Goal: Information Seeking & Learning: Learn about a topic

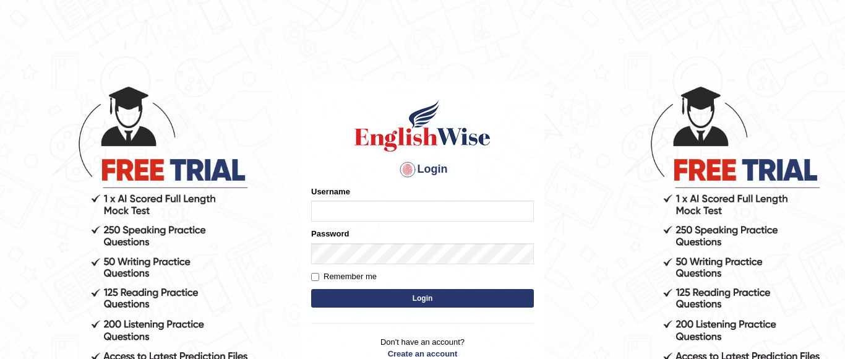
type input "natasha_ck14"
click at [398, 293] on button "Login" at bounding box center [422, 298] width 223 height 19
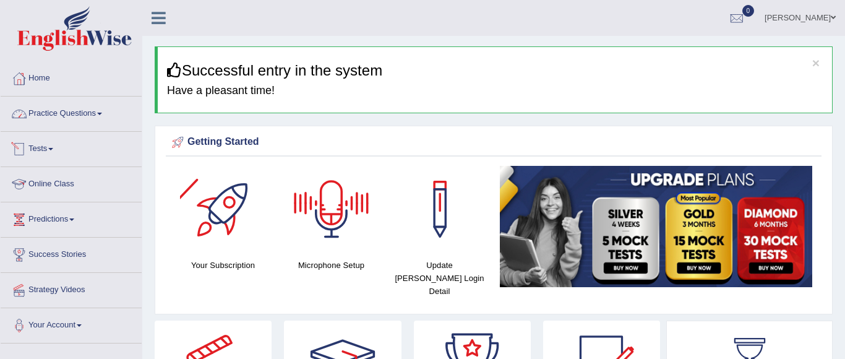
click at [81, 117] on link "Practice Questions" at bounding box center [71, 111] width 141 height 31
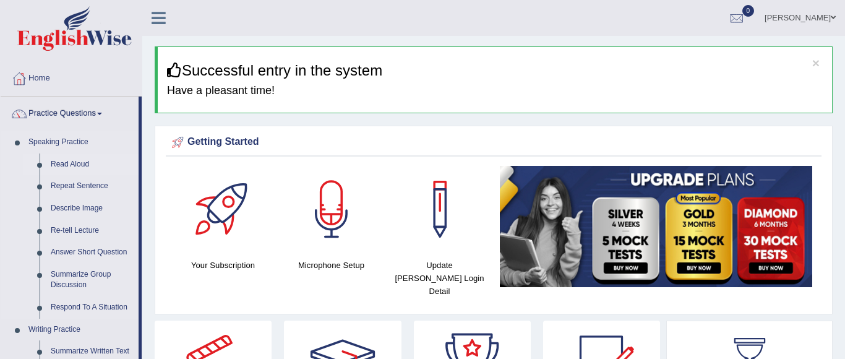
click at [72, 162] on link "Read Aloud" at bounding box center [91, 164] width 93 height 22
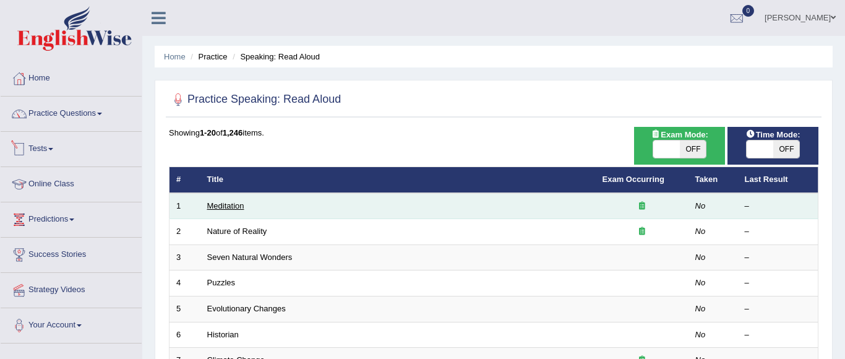
click at [233, 206] on link "Meditation" at bounding box center [225, 205] width 37 height 9
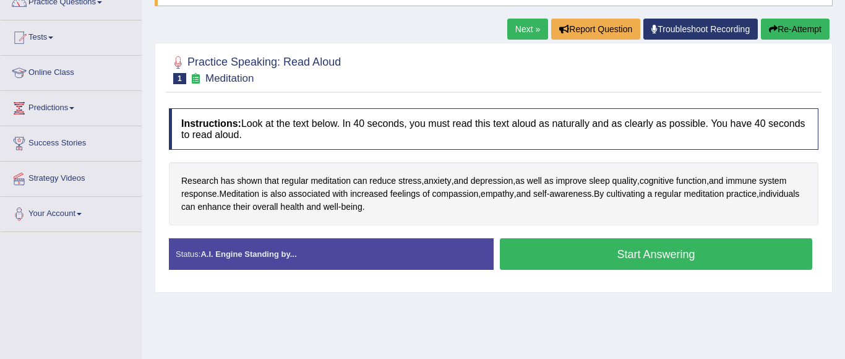
scroll to position [120, 0]
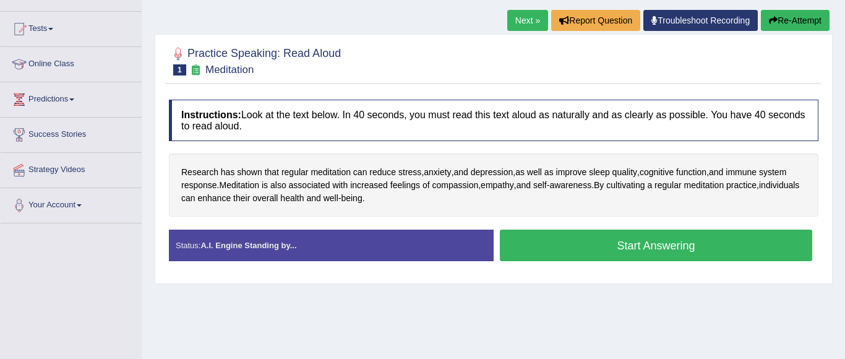
click at [683, 244] on button "Start Answering" at bounding box center [656, 245] width 312 height 32
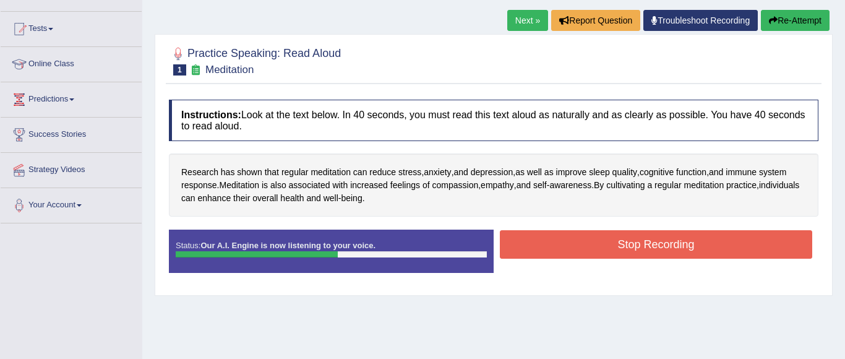
click at [683, 244] on button "Stop Recording" at bounding box center [656, 244] width 312 height 28
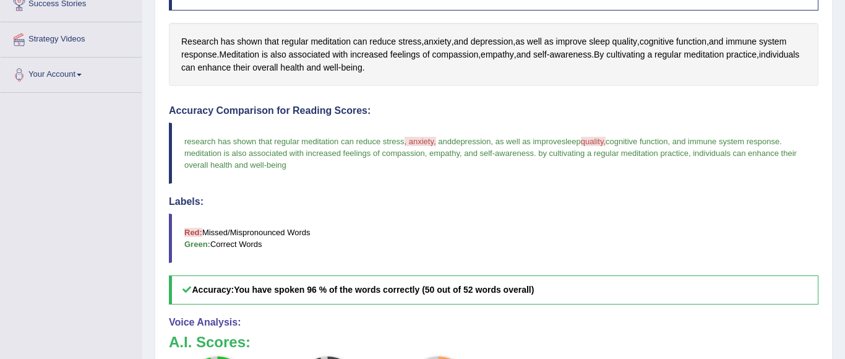
scroll to position [0, 0]
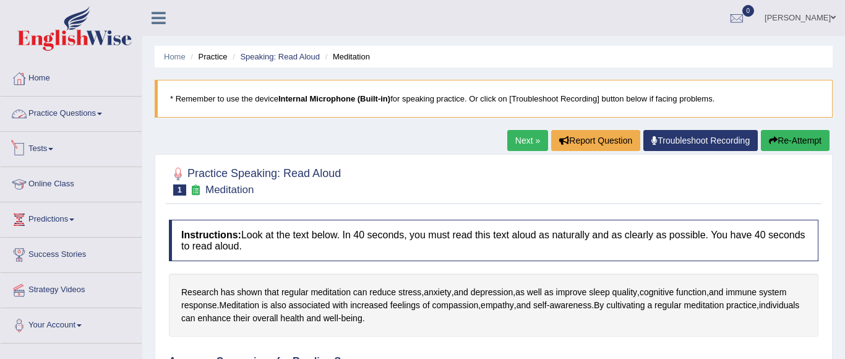
click at [96, 117] on link "Practice Questions" at bounding box center [71, 111] width 141 height 31
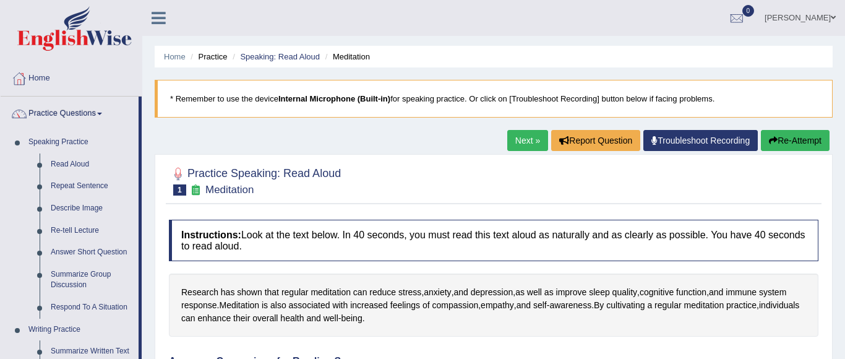
click at [96, 117] on link "Practice Questions" at bounding box center [70, 111] width 138 height 31
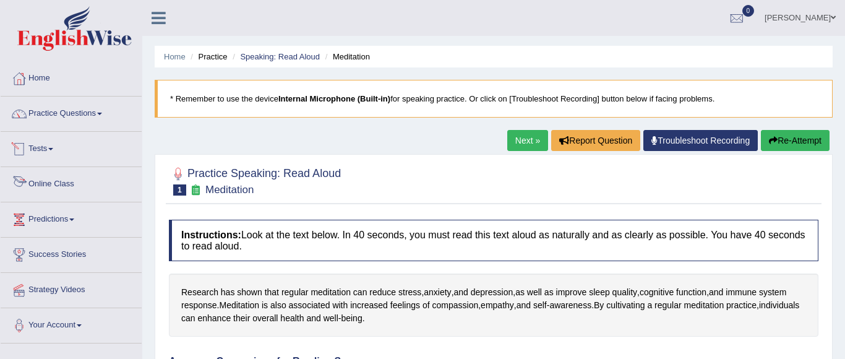
click at [62, 155] on link "Tests" at bounding box center [71, 147] width 141 height 31
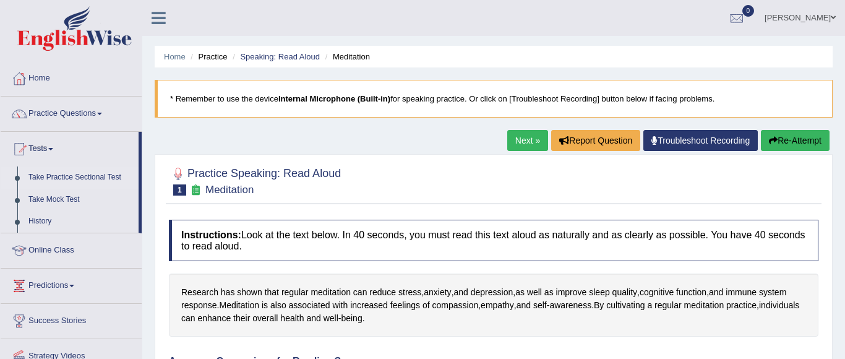
click at [59, 180] on link "Take Practice Sectional Test" at bounding box center [81, 177] width 116 height 22
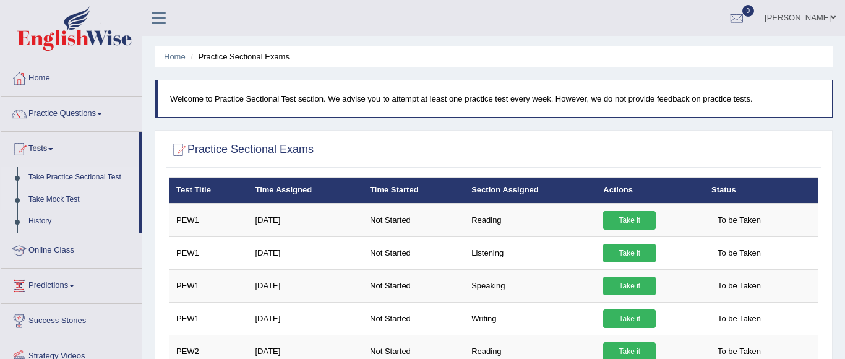
click at [74, 200] on link "Take Mock Test" at bounding box center [81, 200] width 116 height 22
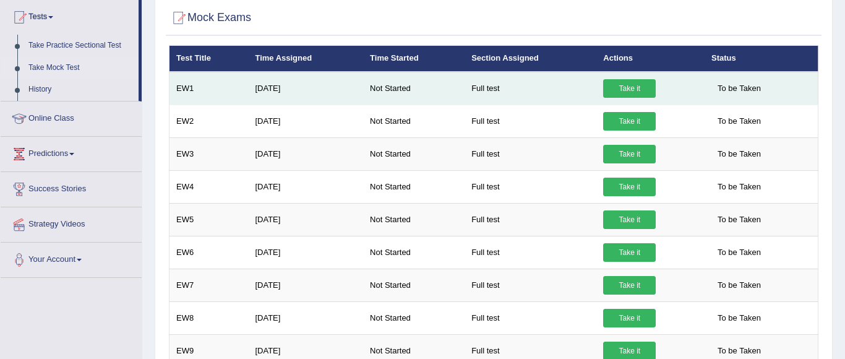
scroll to position [140, 0]
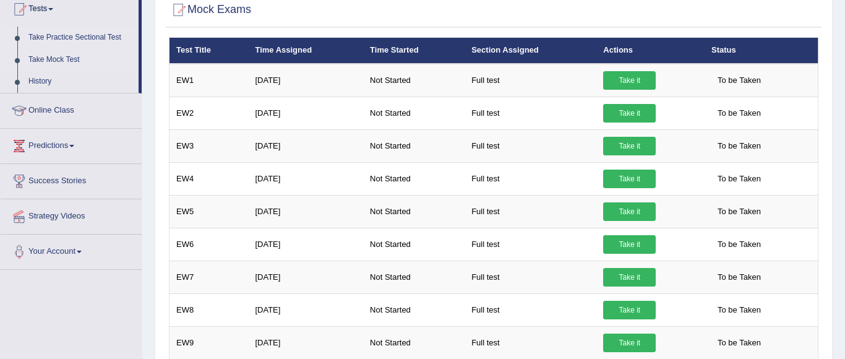
click at [70, 37] on link "Take Practice Sectional Test" at bounding box center [81, 38] width 116 height 22
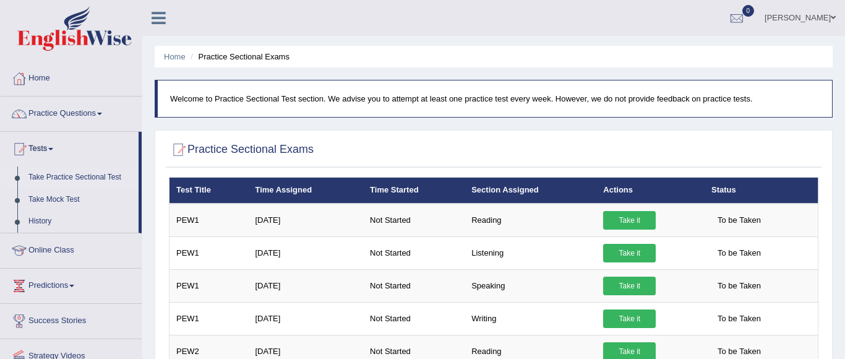
click at [53, 176] on link "Take Practice Sectional Test" at bounding box center [81, 177] width 116 height 22
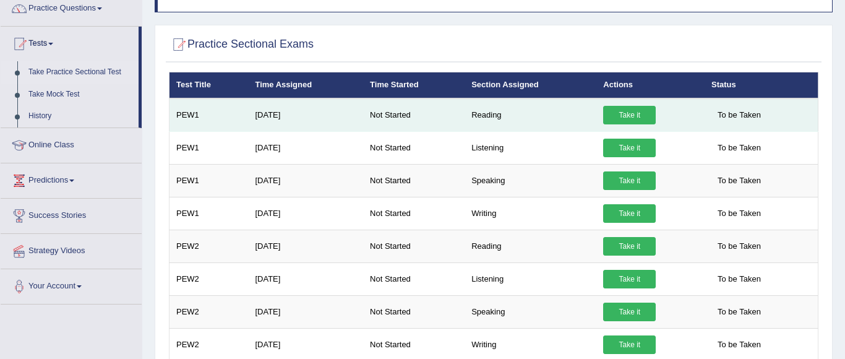
click at [620, 113] on link "Take it" at bounding box center [629, 115] width 53 height 19
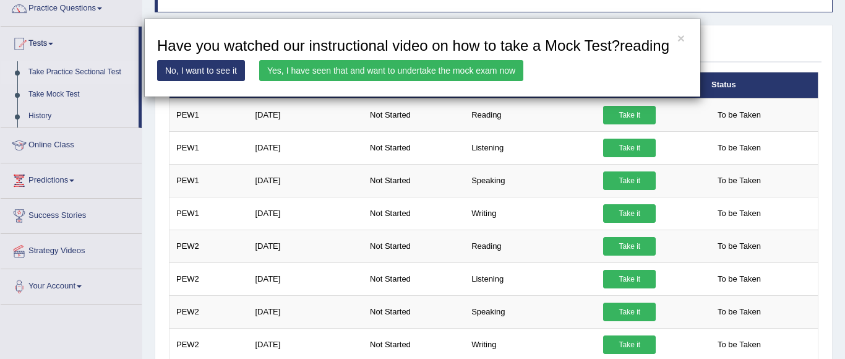
click at [446, 81] on link "Yes, I have seen that and want to undertake the mock exam now" at bounding box center [391, 70] width 264 height 21
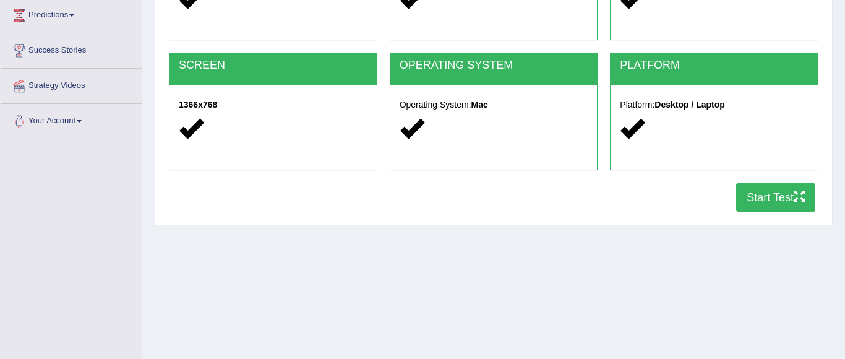
scroll to position [222, 0]
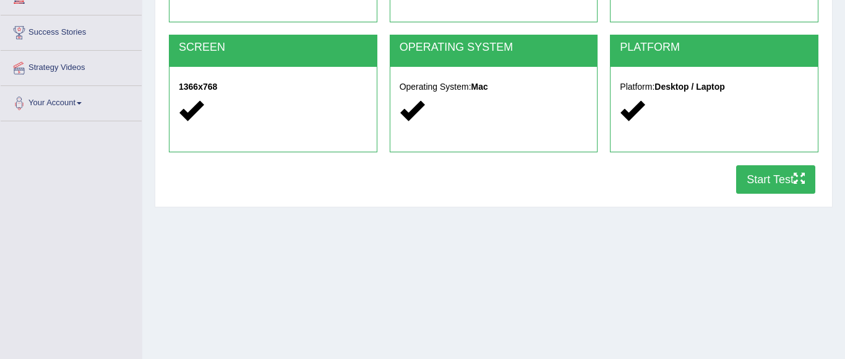
click at [762, 182] on button "Start Test" at bounding box center [775, 179] width 79 height 28
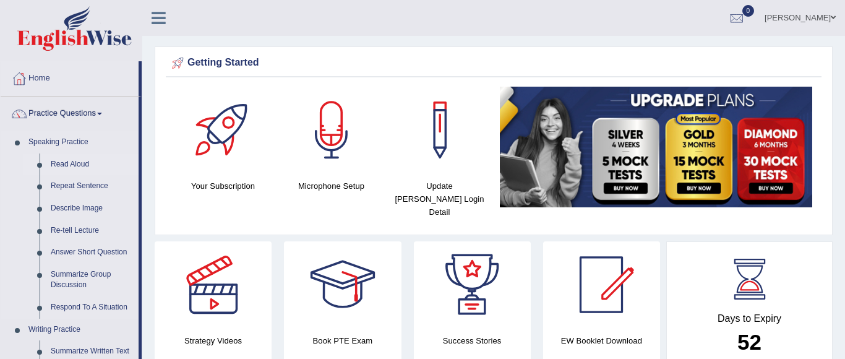
click at [65, 164] on link "Read Aloud" at bounding box center [91, 164] width 93 height 22
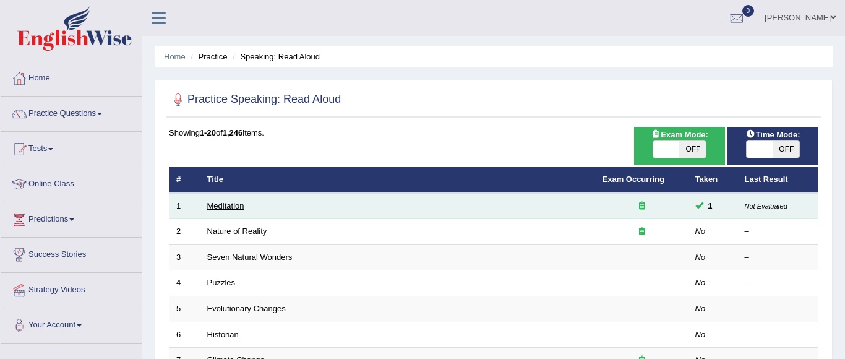
click at [226, 204] on link "Meditation" at bounding box center [225, 205] width 37 height 9
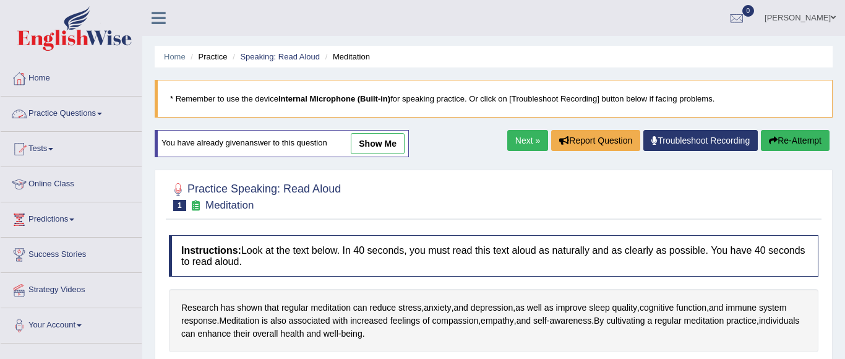
click at [85, 111] on link "Practice Questions" at bounding box center [71, 111] width 141 height 31
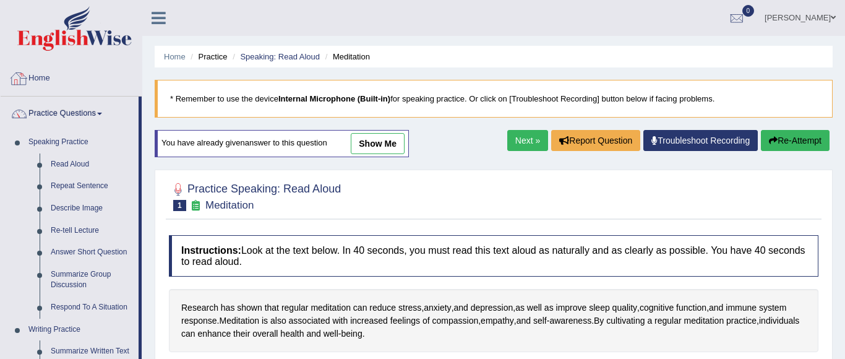
click at [47, 77] on link "Home" at bounding box center [71, 76] width 141 height 31
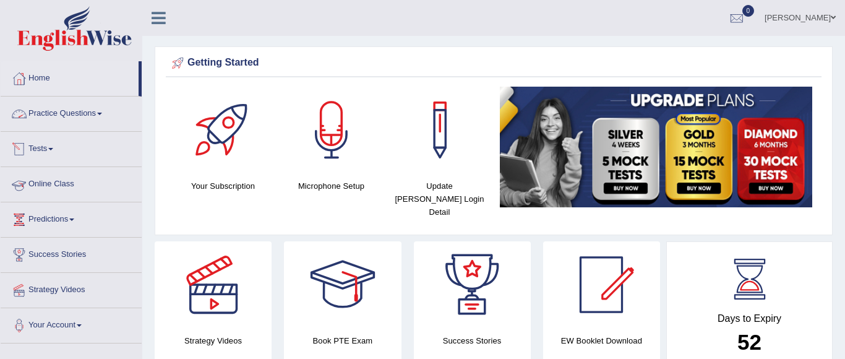
click at [91, 112] on link "Practice Questions" at bounding box center [71, 111] width 141 height 31
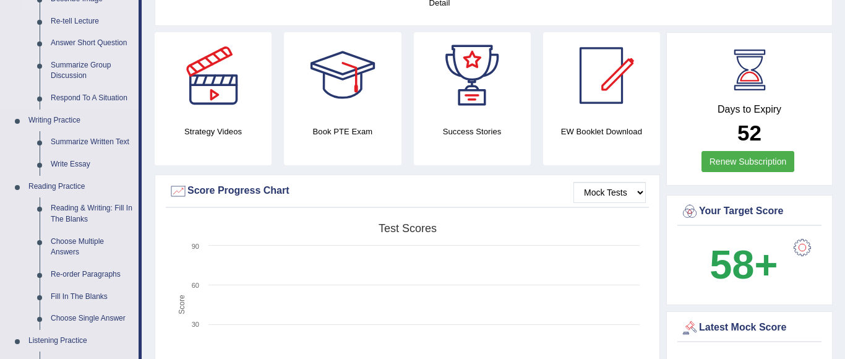
scroll to position [210, 0]
click at [92, 142] on link "Summarize Written Text" at bounding box center [91, 141] width 93 height 22
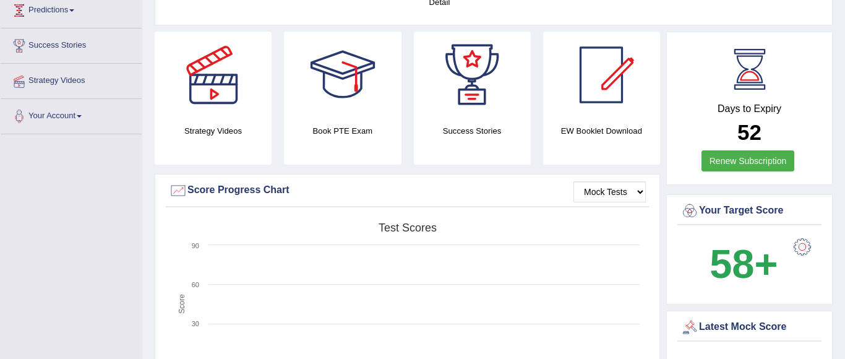
scroll to position [214, 0]
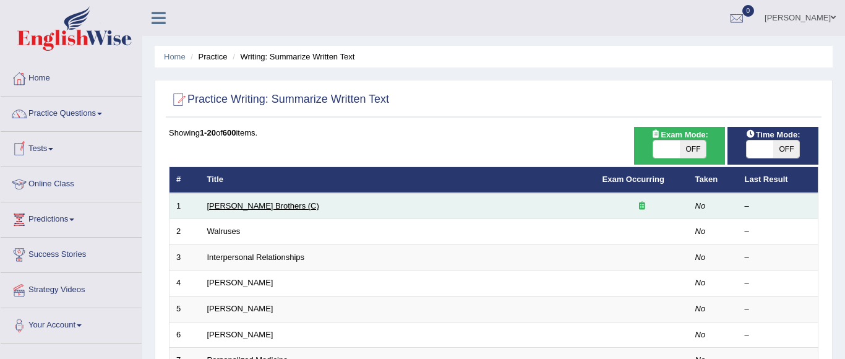
click at [275, 207] on link "[PERSON_NAME] Brothers (C)" at bounding box center [263, 205] width 112 height 9
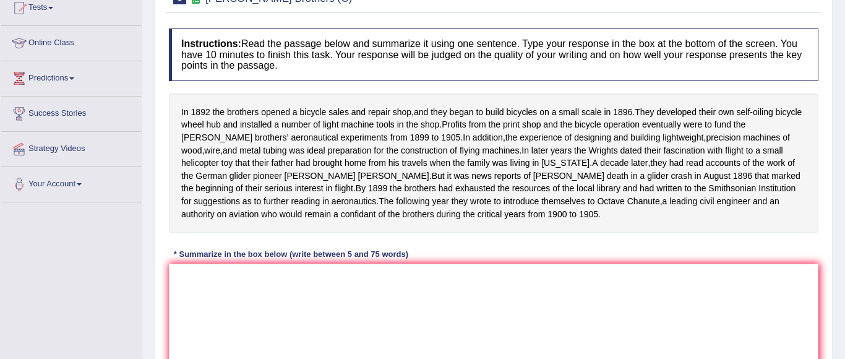
scroll to position [291, 0]
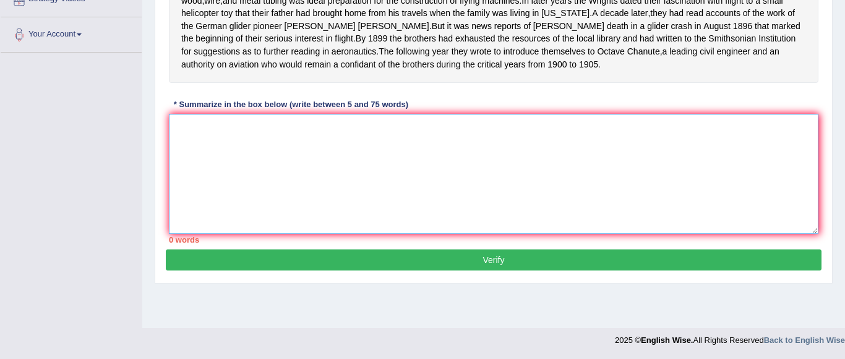
click at [265, 159] on textarea at bounding box center [493, 174] width 649 height 120
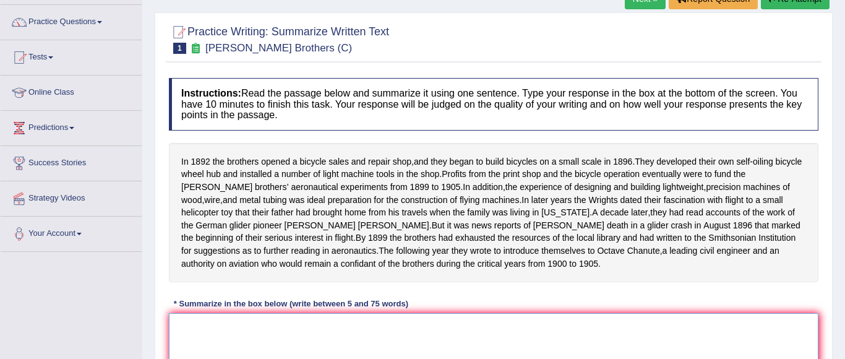
scroll to position [90, 0]
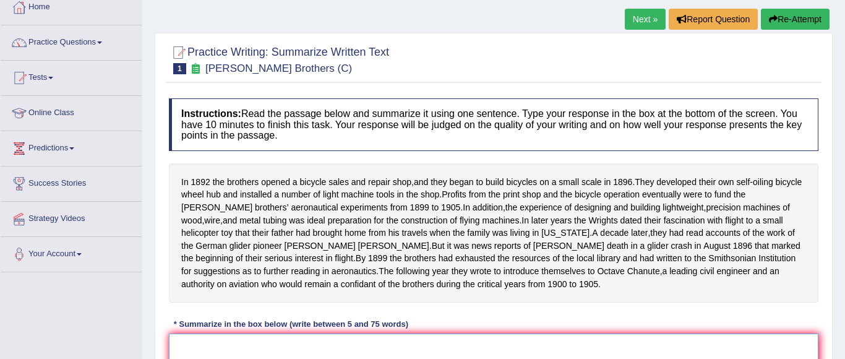
scroll to position [68, 0]
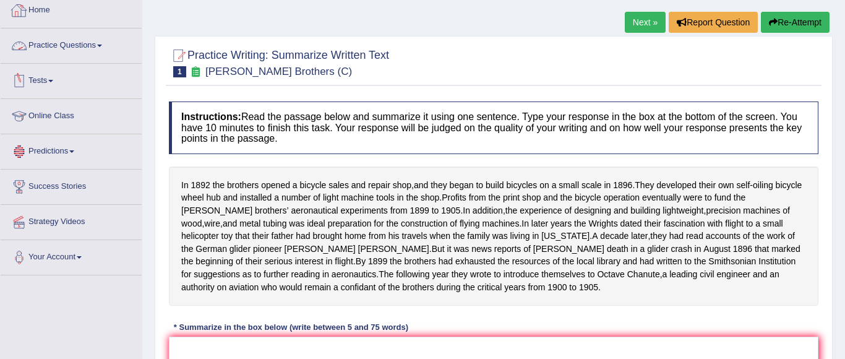
click at [67, 48] on link "Practice Questions" at bounding box center [71, 43] width 141 height 31
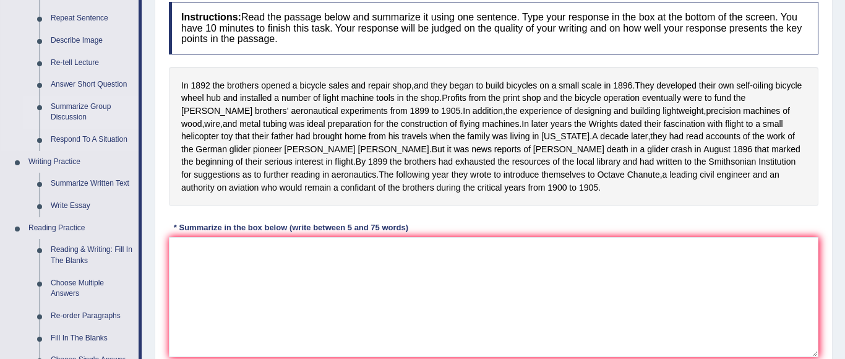
scroll to position [168, 0]
click at [67, 211] on link "Write Essay" at bounding box center [91, 205] width 93 height 22
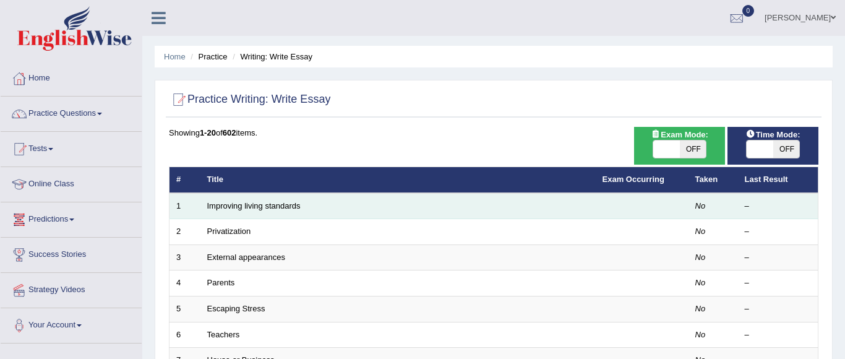
click at [243, 211] on td "Improving living standards" at bounding box center [397, 206] width 395 height 26
click at [257, 205] on link "Improving living standards" at bounding box center [253, 205] width 93 height 9
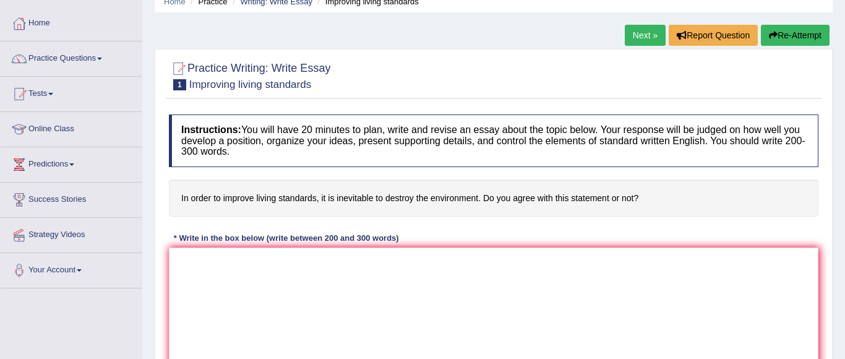
scroll to position [107, 0]
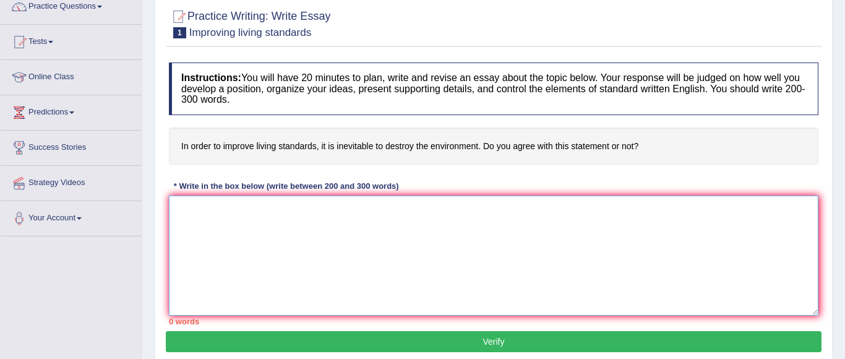
click at [228, 241] on textarea at bounding box center [493, 255] width 649 height 120
type textarea "h"
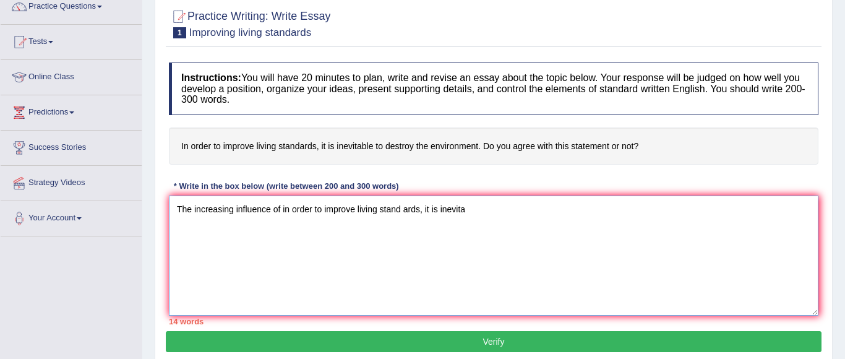
click at [424, 213] on textarea "The increasing influence of in order to improve living stand ards, it is inevita" at bounding box center [493, 255] width 649 height 120
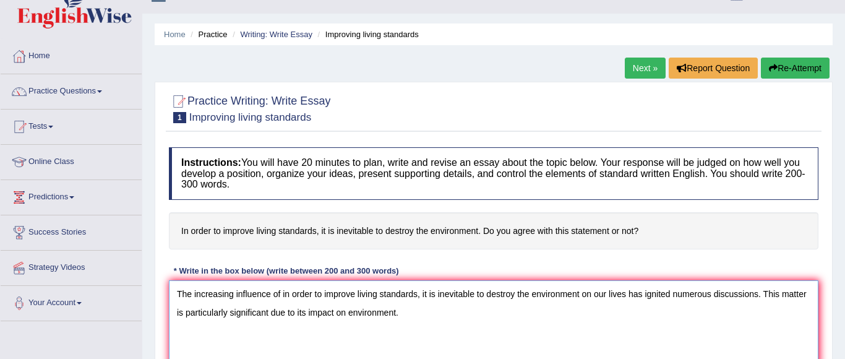
scroll to position [17, 0]
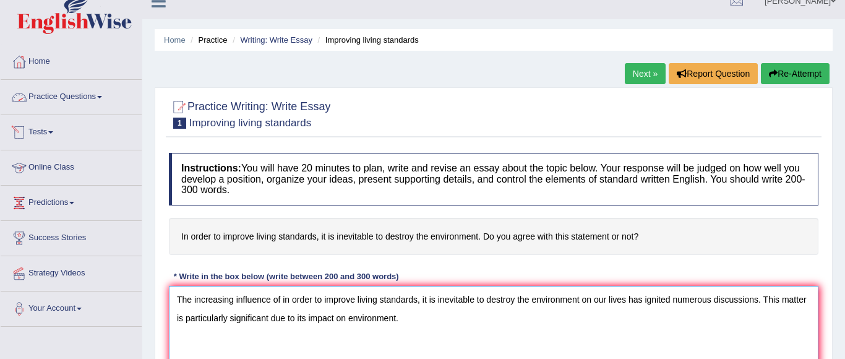
type textarea "The increasing influence of in order to improve living standards, it is inevita…"
click at [70, 99] on link "Practice Questions" at bounding box center [71, 95] width 141 height 31
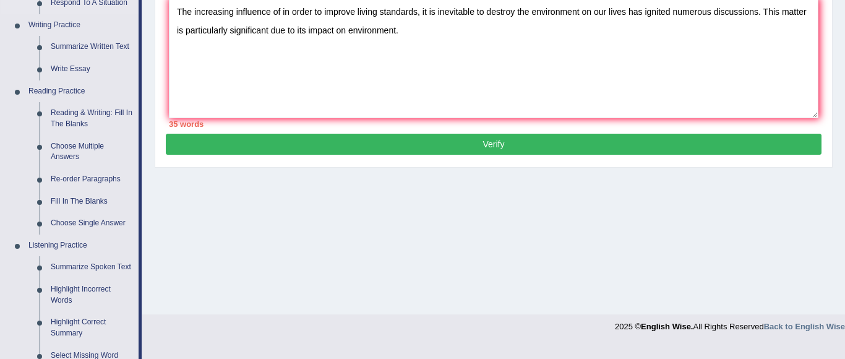
scroll to position [306, 0]
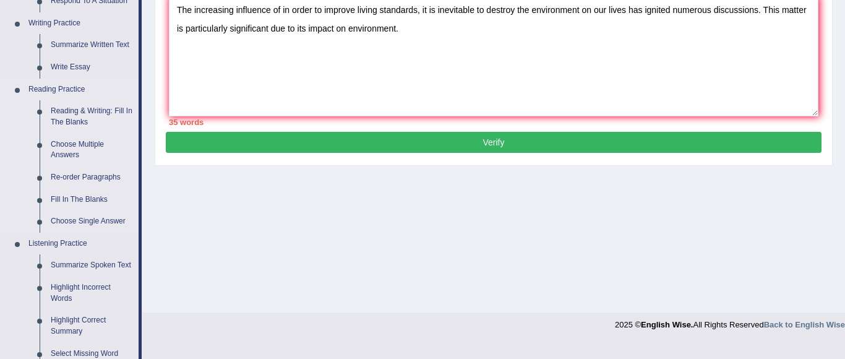
click at [75, 122] on link "Reading & Writing: Fill In The Blanks" at bounding box center [91, 116] width 93 height 33
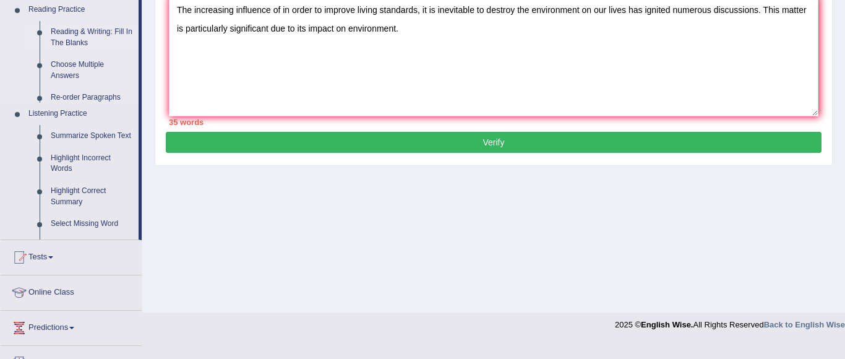
scroll to position [291, 0]
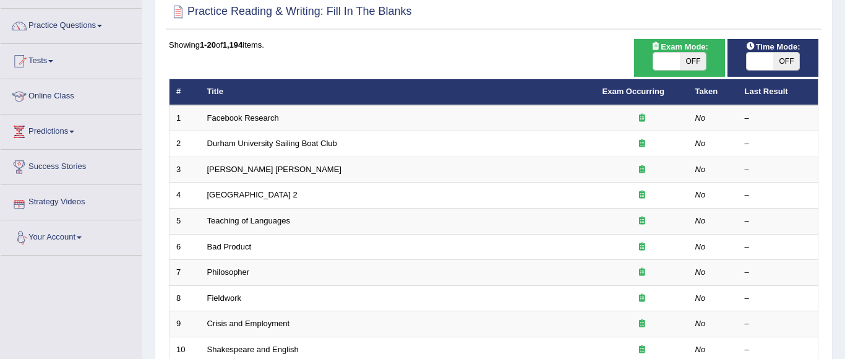
scroll to position [87, 0]
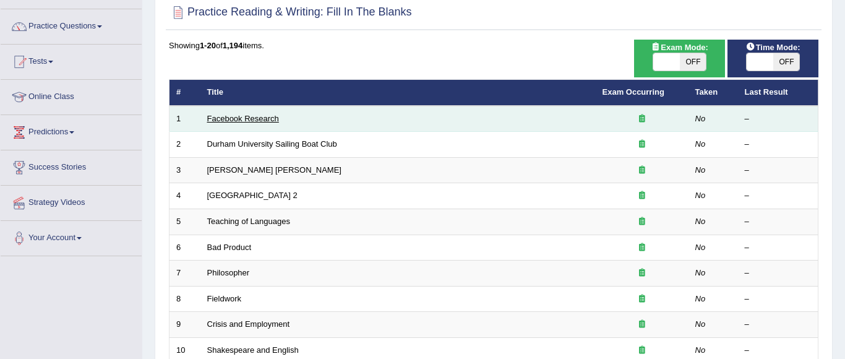
click at [236, 121] on link "Facebook Research" at bounding box center [243, 118] width 72 height 9
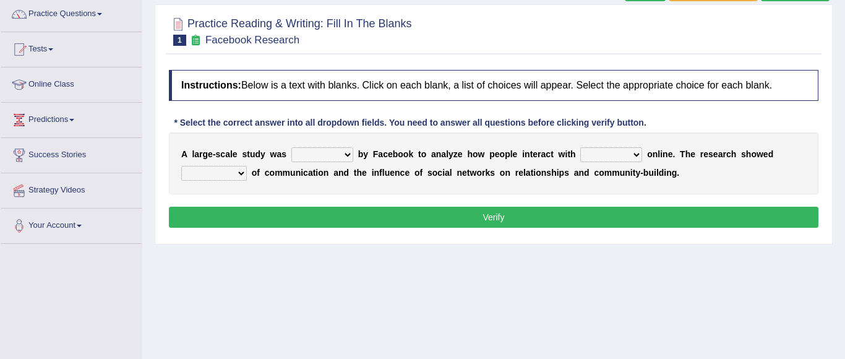
scroll to position [104, 0]
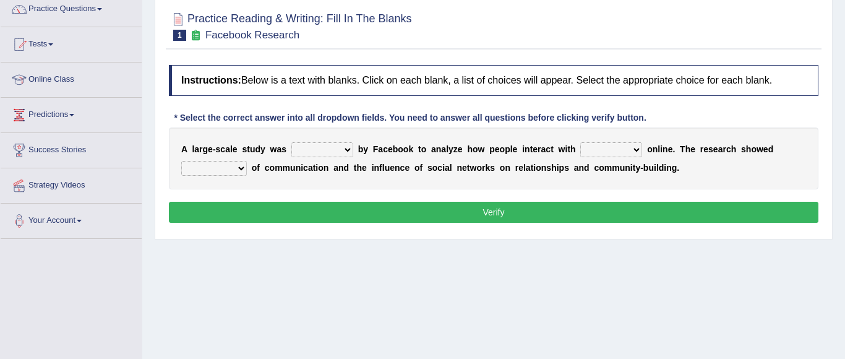
click at [338, 150] on select "surveyed had asked made" at bounding box center [322, 149] width 62 height 15
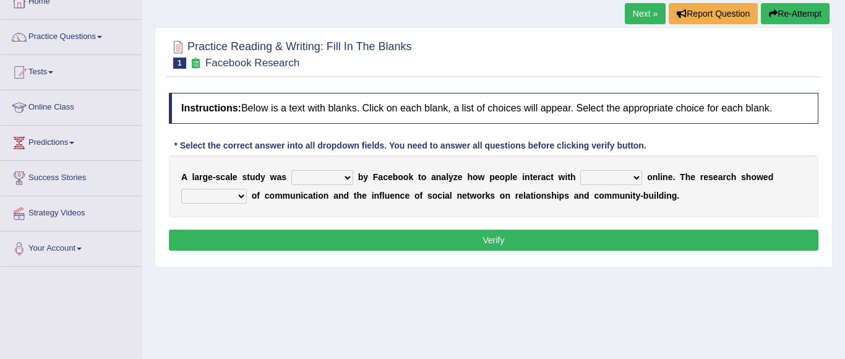
scroll to position [67, 0]
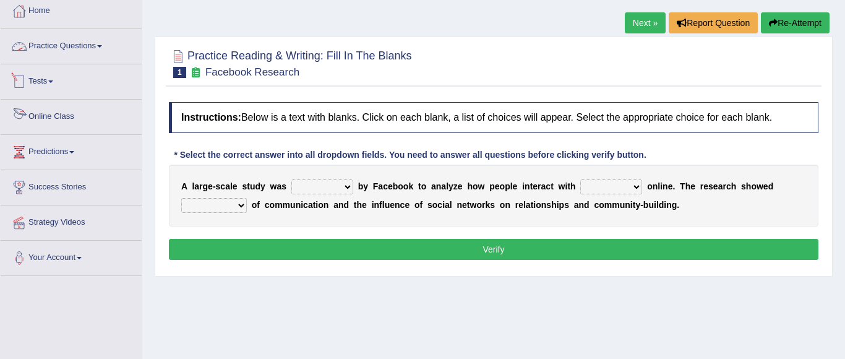
click at [92, 46] on link "Practice Questions" at bounding box center [71, 44] width 141 height 31
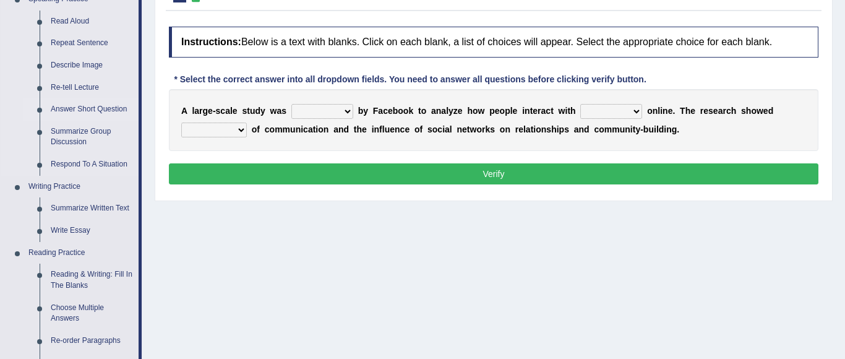
scroll to position [221, 0]
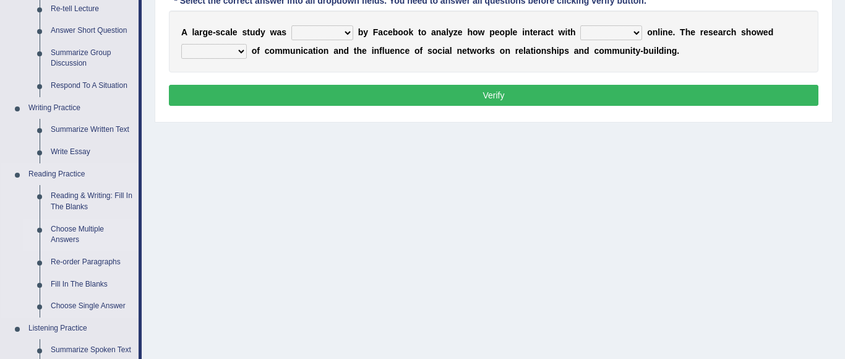
click at [76, 229] on link "Choose Multiple Answers" at bounding box center [91, 234] width 93 height 33
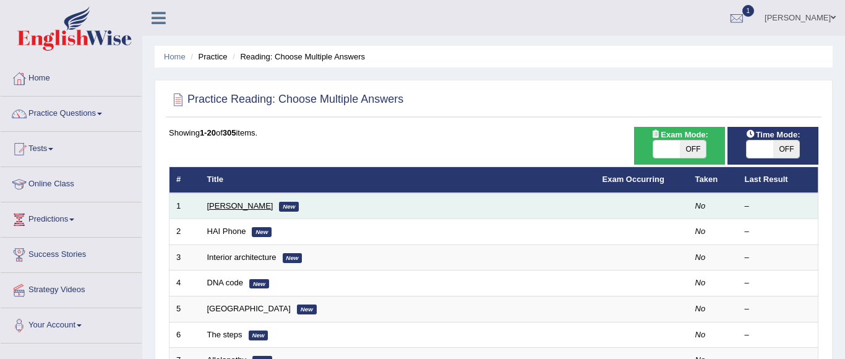
click at [218, 202] on link "[PERSON_NAME]" at bounding box center [240, 205] width 66 height 9
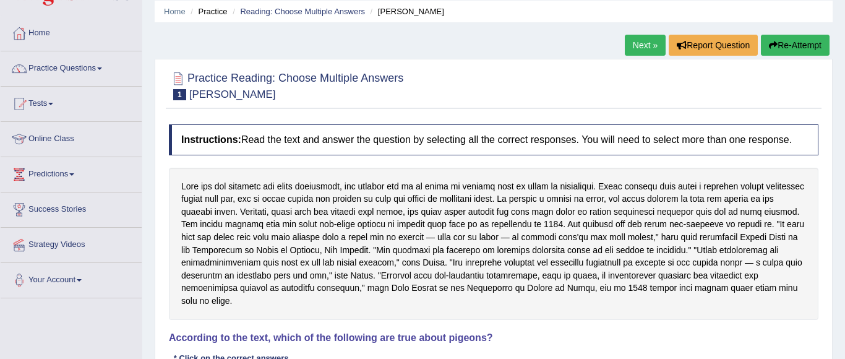
scroll to position [43, 0]
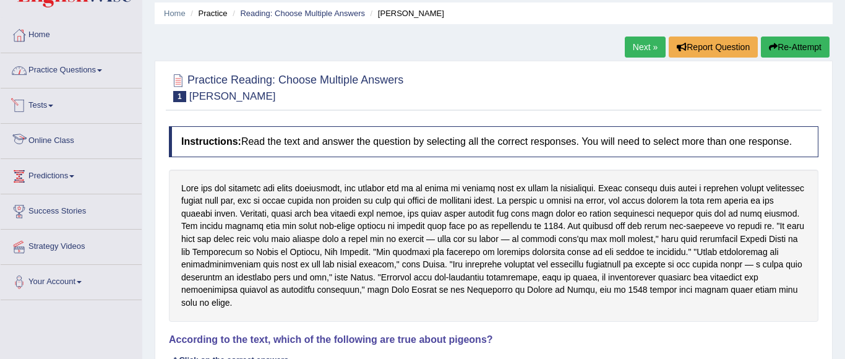
click at [106, 72] on link "Practice Questions" at bounding box center [71, 68] width 141 height 31
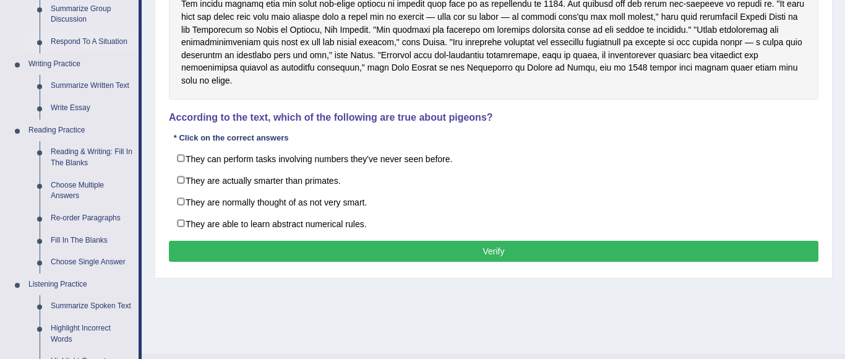
scroll to position [296, 0]
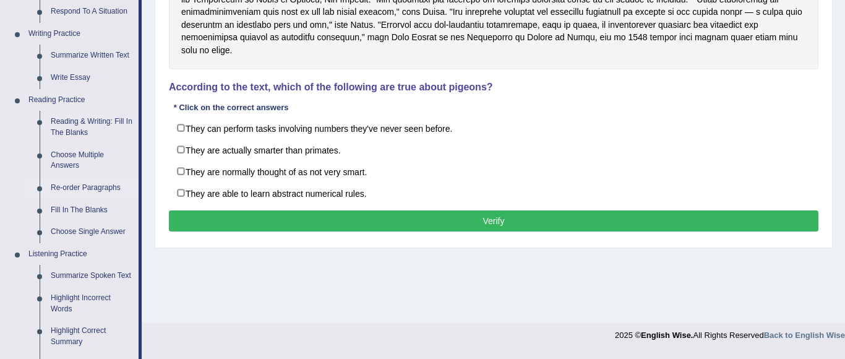
click at [85, 192] on link "Re-order Paragraphs" at bounding box center [91, 188] width 93 height 22
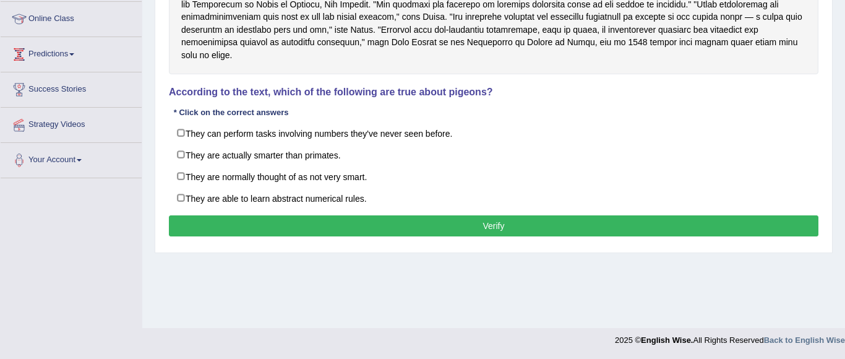
scroll to position [150, 0]
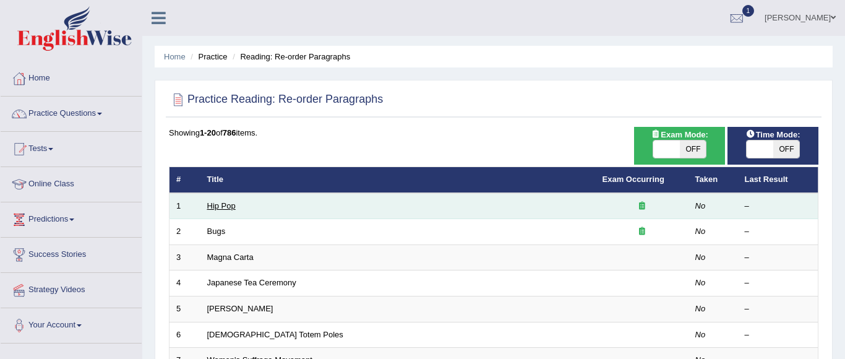
click at [231, 201] on link "Hip Pop" at bounding box center [221, 205] width 28 height 9
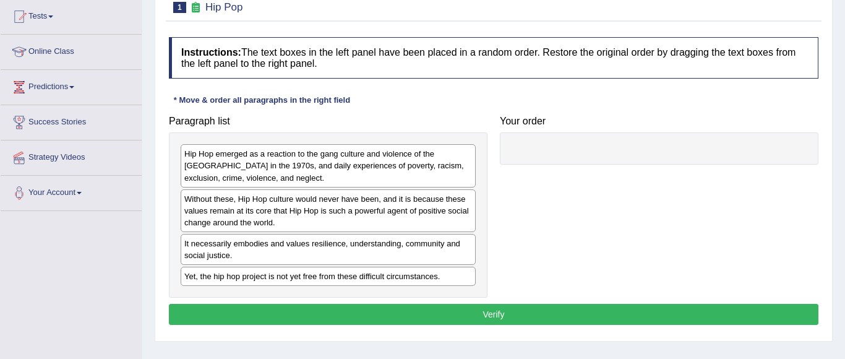
scroll to position [137, 0]
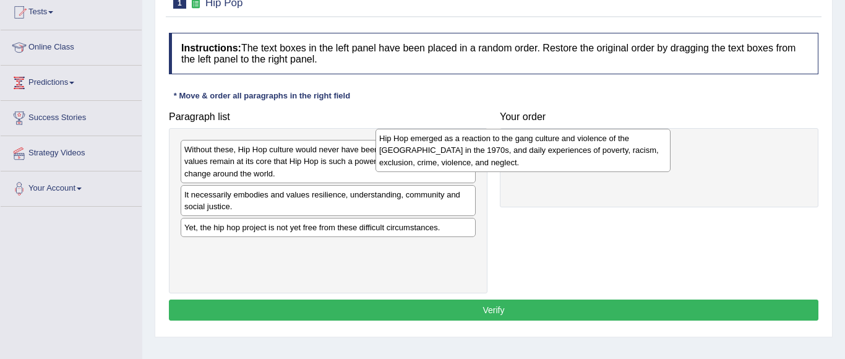
drag, startPoint x: 409, startPoint y: 167, endPoint x: 603, endPoint y: 156, distance: 195.1
click at [603, 156] on div "Hip Hop emerged as a reaction to the gang culture and violence of the [GEOGRAPH…" at bounding box center [522, 150] width 295 height 43
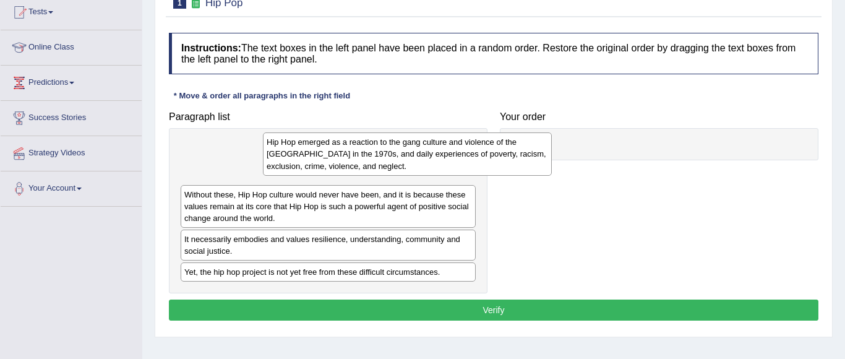
drag, startPoint x: 603, startPoint y: 156, endPoint x: 346, endPoint y: 148, distance: 257.3
click at [346, 148] on div "Hip Hop emerged as a reaction to the gang culture and violence of the [GEOGRAPH…" at bounding box center [407, 153] width 289 height 43
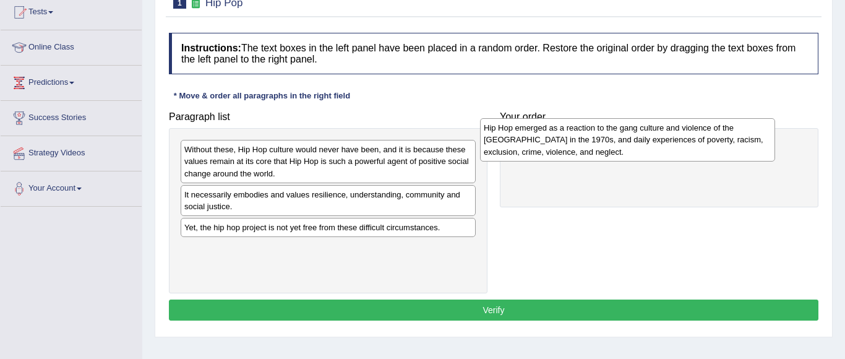
drag, startPoint x: 252, startPoint y: 166, endPoint x: 553, endPoint y: 143, distance: 302.6
click at [553, 143] on div "Hip Hop emerged as a reaction to the gang culture and violence of the South Bro…" at bounding box center [627, 139] width 295 height 43
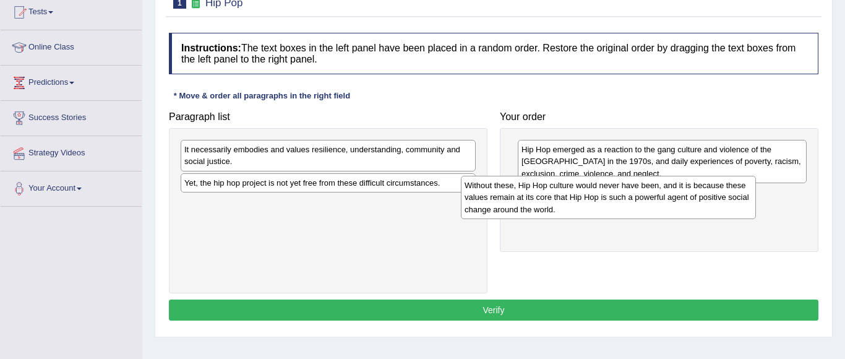
drag, startPoint x: 399, startPoint y: 155, endPoint x: 680, endPoint y: 190, distance: 282.4
click at [680, 190] on div "Without these, Hip Hop culture would never have been, and it is because these v…" at bounding box center [608, 197] width 295 height 43
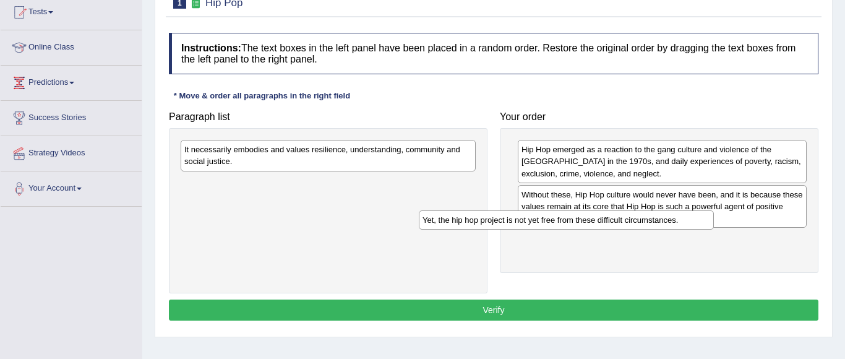
drag, startPoint x: 452, startPoint y: 187, endPoint x: 699, endPoint y: 229, distance: 250.9
click at [699, 229] on div "Yet, the hip hop project is not yet free from these difficult circumstances." at bounding box center [566, 219] width 295 height 19
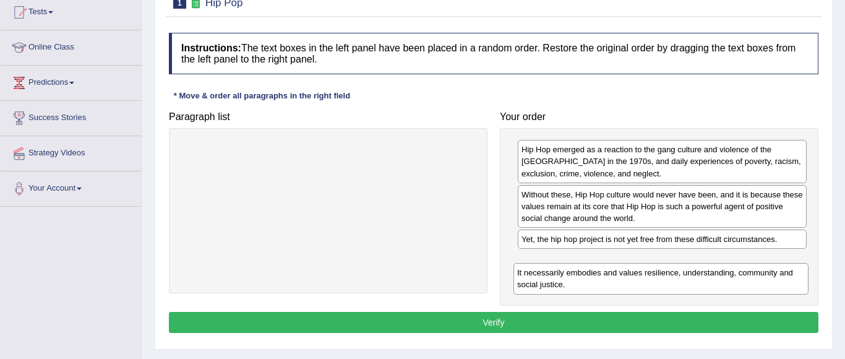
drag, startPoint x: 459, startPoint y: 166, endPoint x: 792, endPoint y: 289, distance: 354.7
click at [792, 289] on div "It necessarily embodies and values resilience, understanding, community and soc…" at bounding box center [660, 278] width 295 height 31
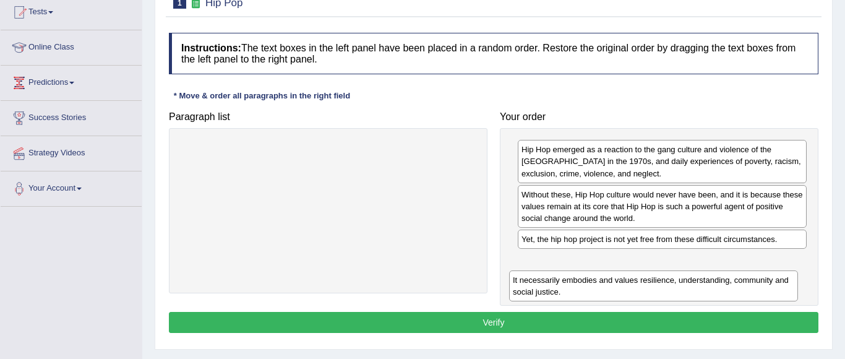
drag, startPoint x: 781, startPoint y: 271, endPoint x: 773, endPoint y: 283, distance: 14.2
click at [773, 283] on div "It necessarily embodies and values resilience, understanding, community and soc…" at bounding box center [653, 285] width 289 height 31
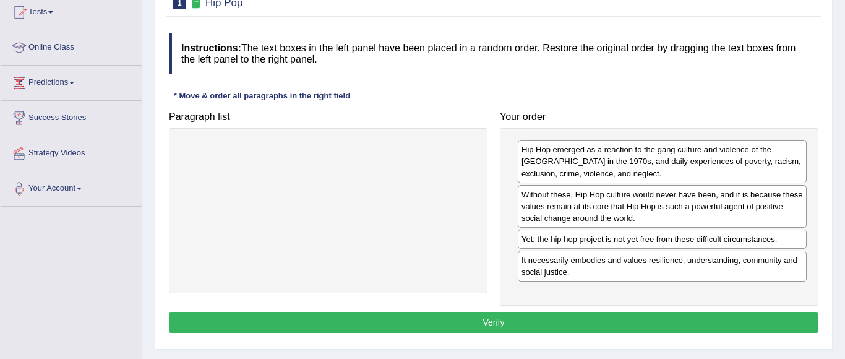
click at [744, 324] on button "Verify" at bounding box center [493, 322] width 649 height 21
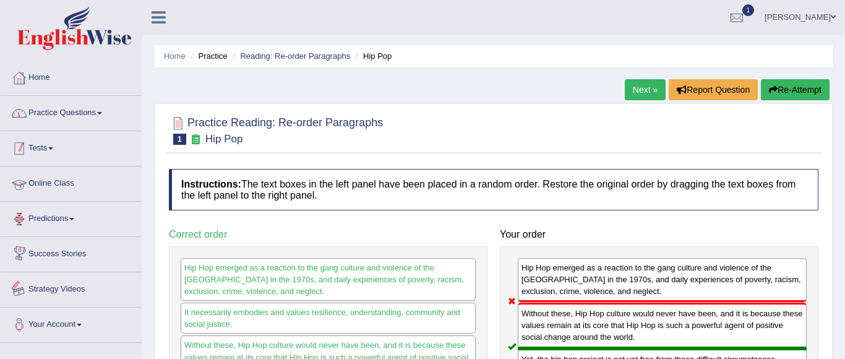
scroll to position [0, 0]
click at [95, 116] on link "Practice Questions" at bounding box center [71, 111] width 141 height 31
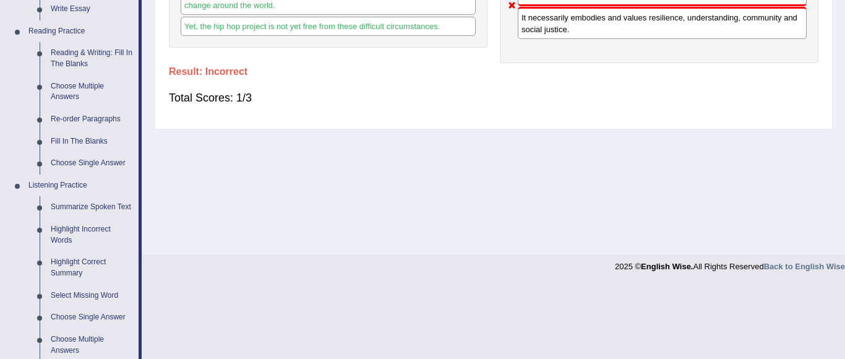
scroll to position [365, 0]
click at [74, 140] on link "Fill In The Blanks" at bounding box center [91, 141] width 93 height 22
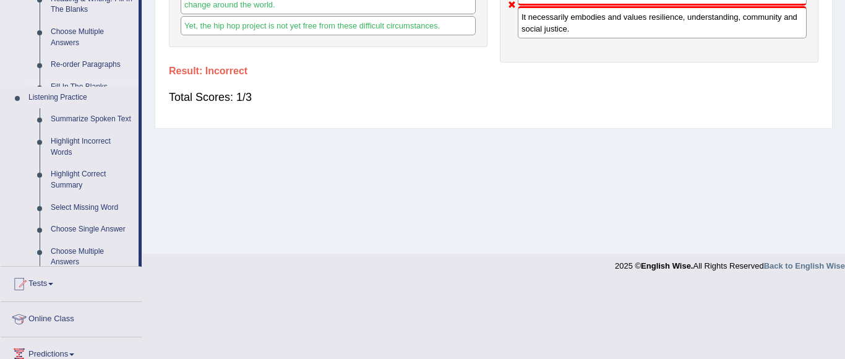
scroll to position [363, 0]
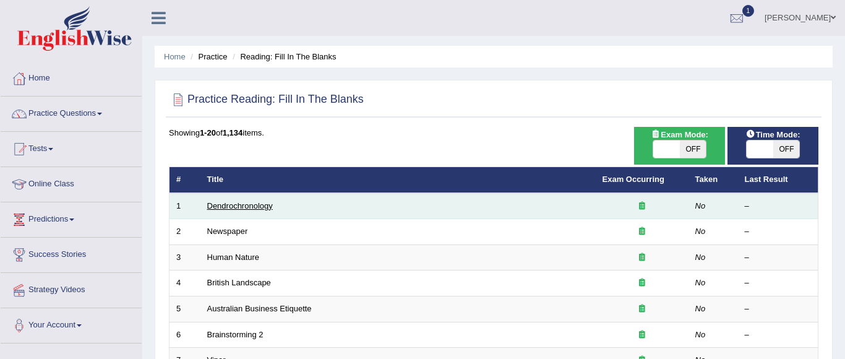
click at [266, 207] on link "Dendrochronology" at bounding box center [240, 205] width 66 height 9
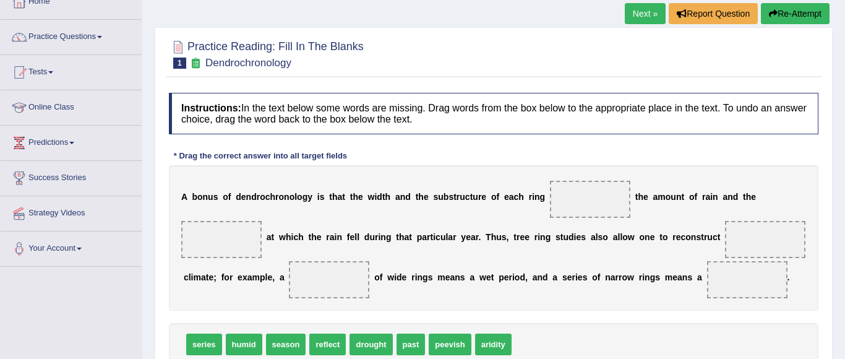
scroll to position [122, 0]
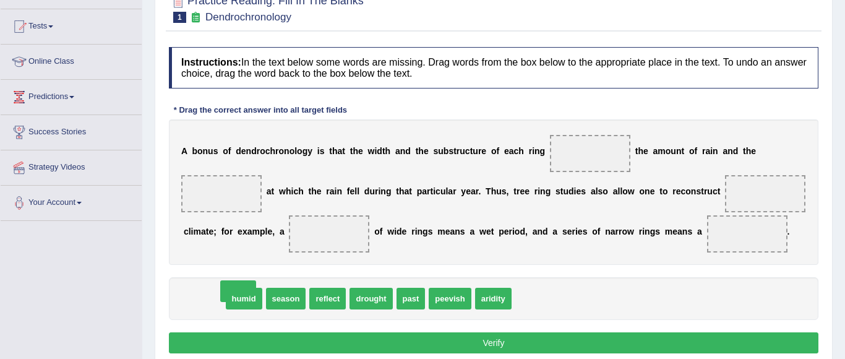
drag, startPoint x: 209, startPoint y: 305, endPoint x: 226, endPoint y: 293, distance: 21.3
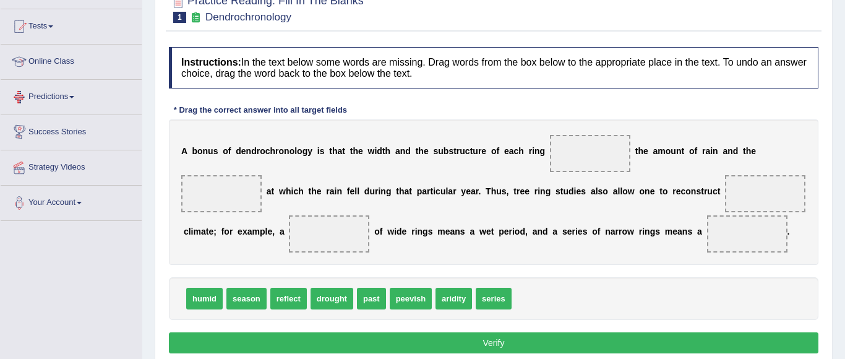
click at [88, 98] on link "Predictions" at bounding box center [71, 95] width 141 height 31
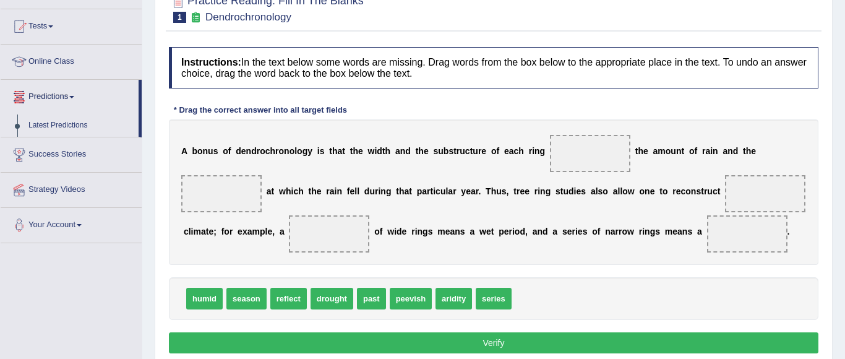
click at [88, 98] on link "Predictions" at bounding box center [70, 95] width 138 height 31
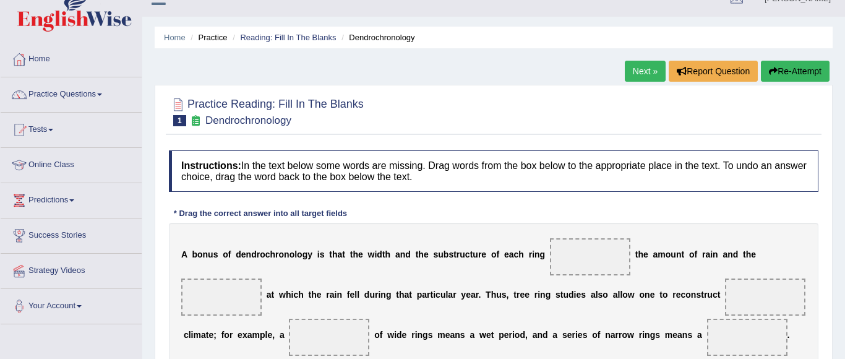
scroll to position [0, 0]
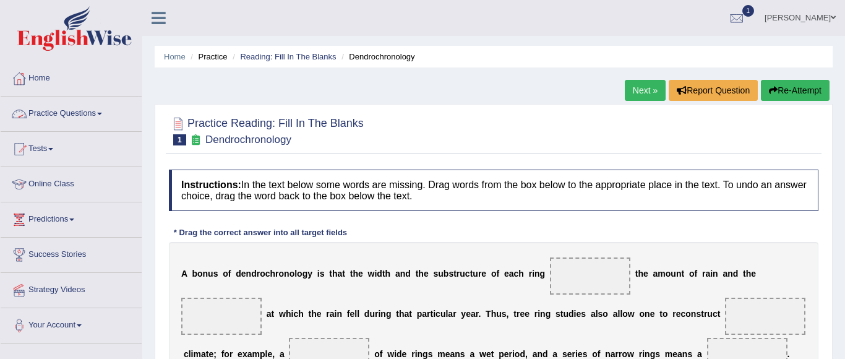
click at [88, 111] on link "Practice Questions" at bounding box center [71, 111] width 141 height 31
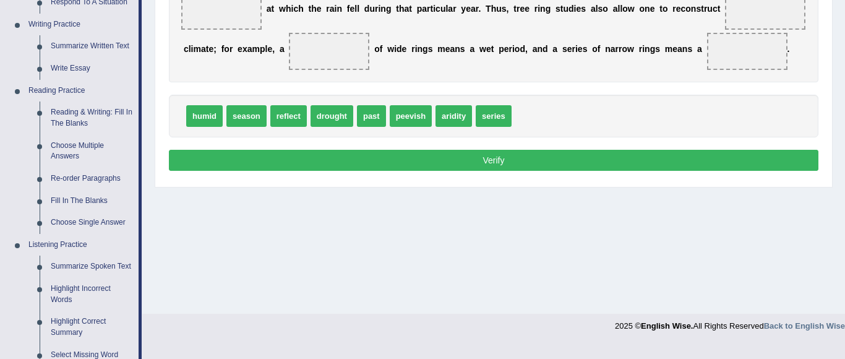
scroll to position [309, 0]
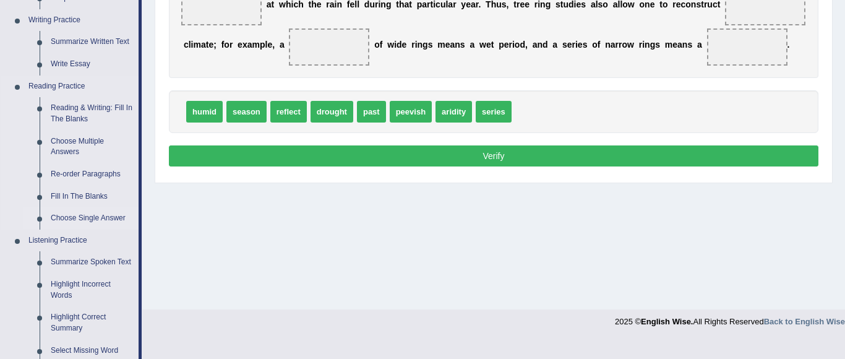
click at [89, 215] on link "Choose Single Answer" at bounding box center [91, 218] width 93 height 22
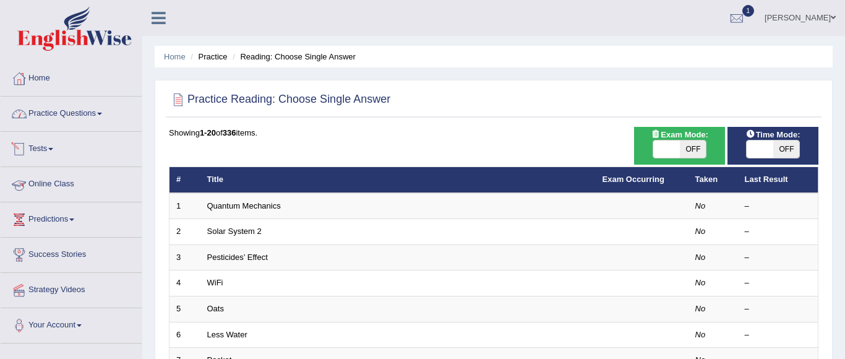
click at [104, 116] on link "Practice Questions" at bounding box center [71, 111] width 141 height 31
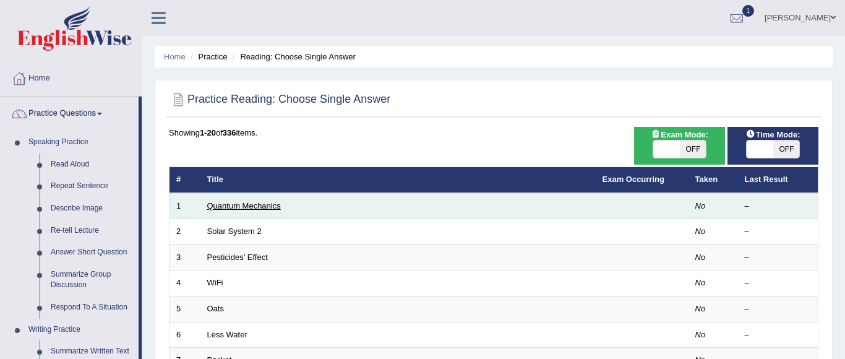
click at [234, 202] on link "Quantum Mechanics" at bounding box center [244, 205] width 74 height 9
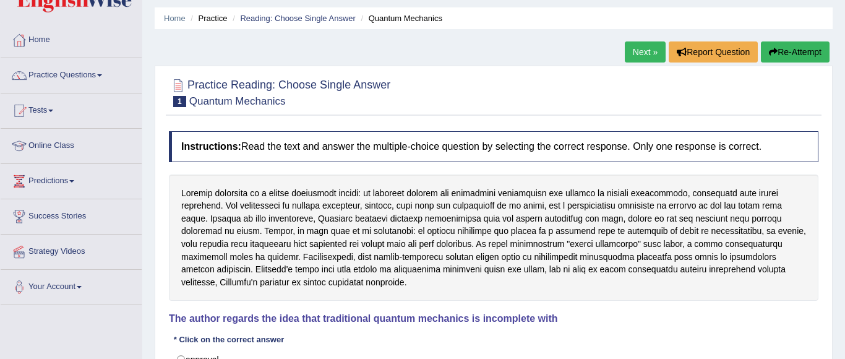
scroll to position [19, 0]
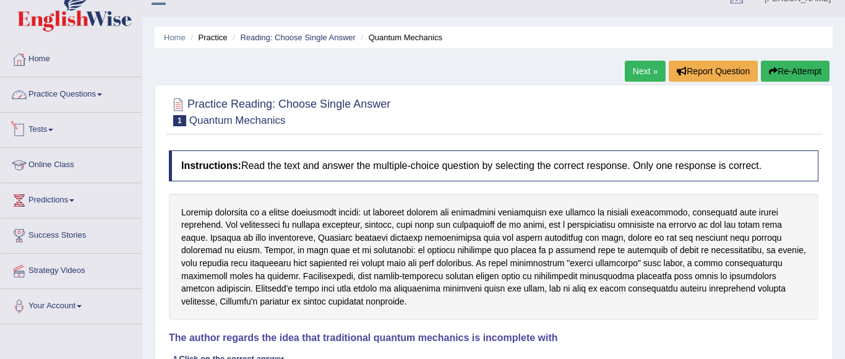
click at [100, 92] on link "Practice Questions" at bounding box center [71, 92] width 141 height 31
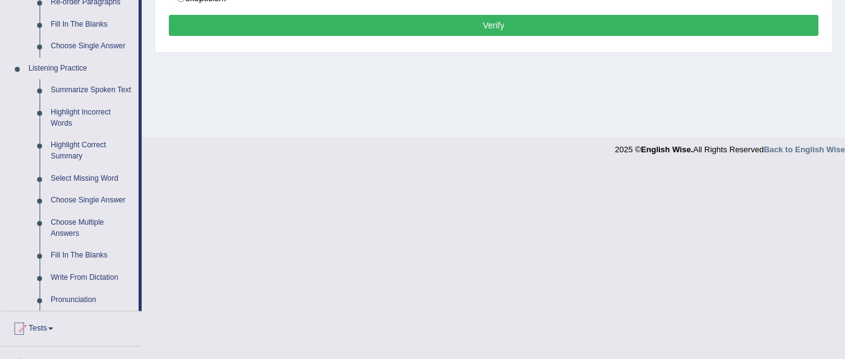
scroll to position [482, 0]
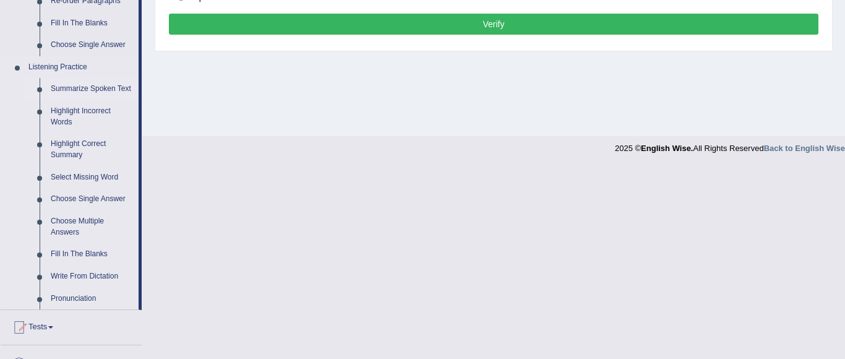
click at [91, 90] on link "Summarize Spoken Text" at bounding box center [91, 89] width 93 height 22
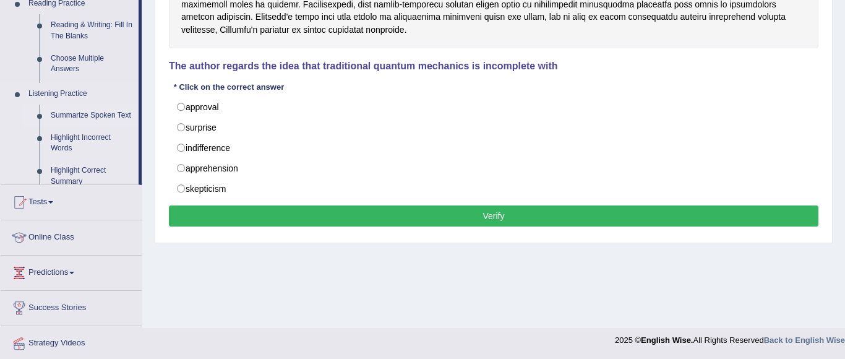
scroll to position [163, 0]
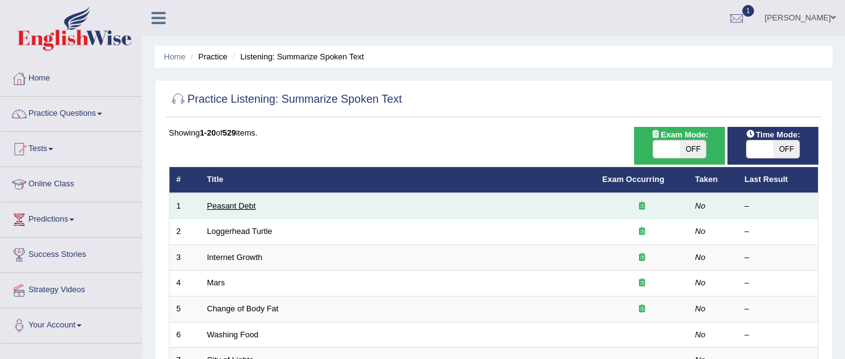
click at [237, 207] on link "Peasant Debt" at bounding box center [231, 205] width 49 height 9
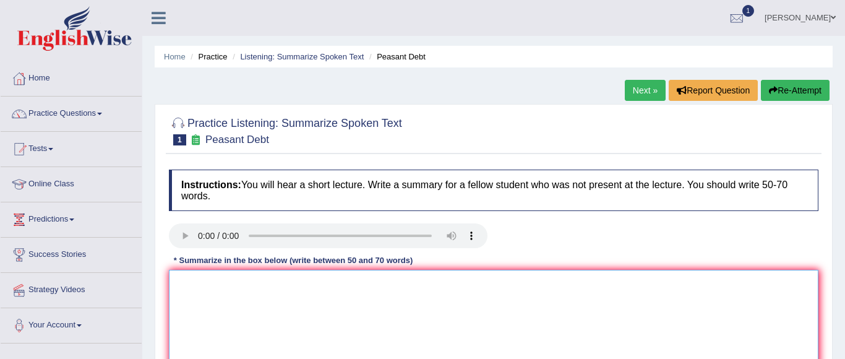
click at [283, 330] on textarea at bounding box center [493, 330] width 649 height 120
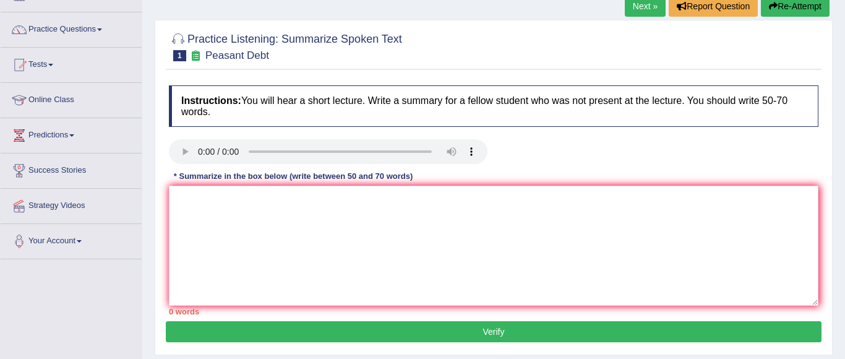
scroll to position [72, 0]
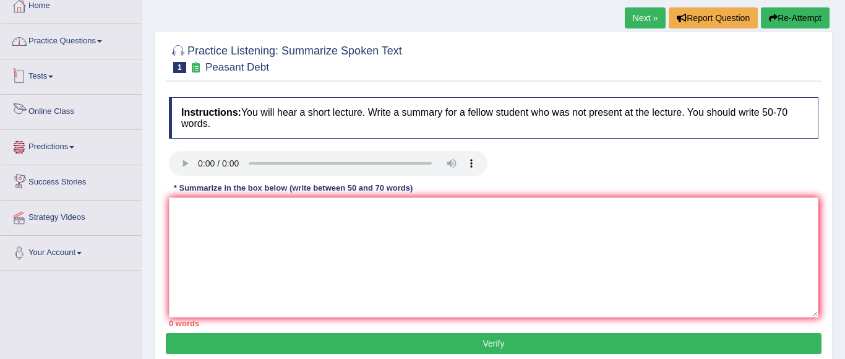
click at [85, 51] on link "Practice Questions" at bounding box center [71, 39] width 141 height 31
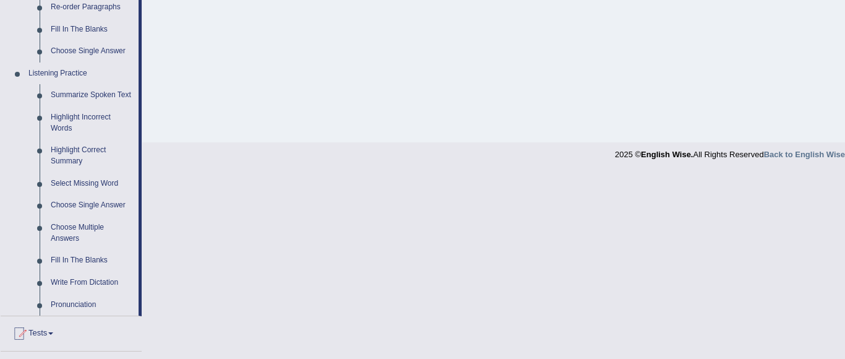
scroll to position [477, 0]
click at [83, 127] on link "Highlight Incorrect Words" at bounding box center [91, 121] width 93 height 33
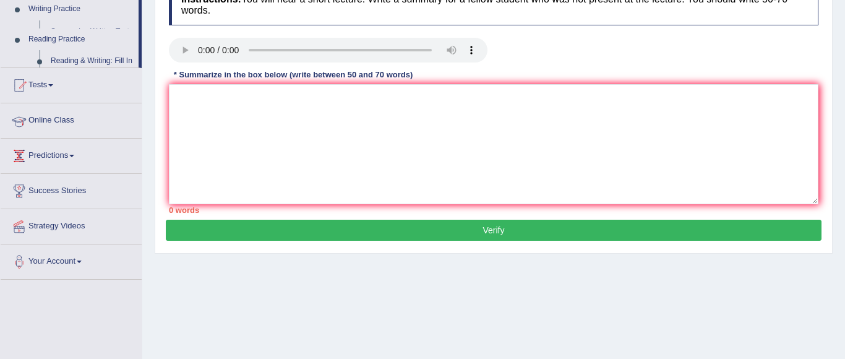
scroll to position [148, 0]
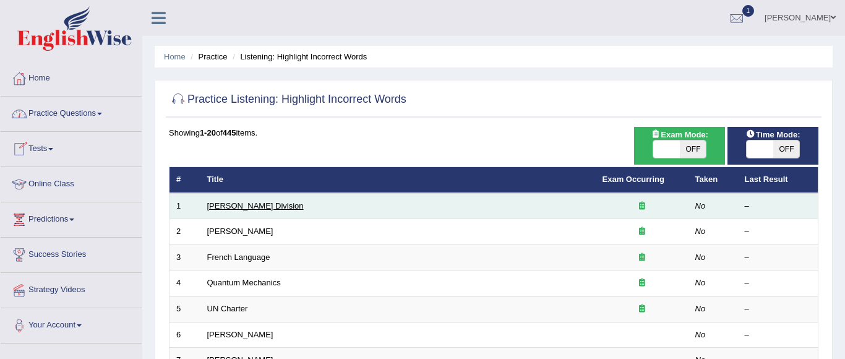
click at [239, 203] on link "[PERSON_NAME] Division" at bounding box center [255, 205] width 96 height 9
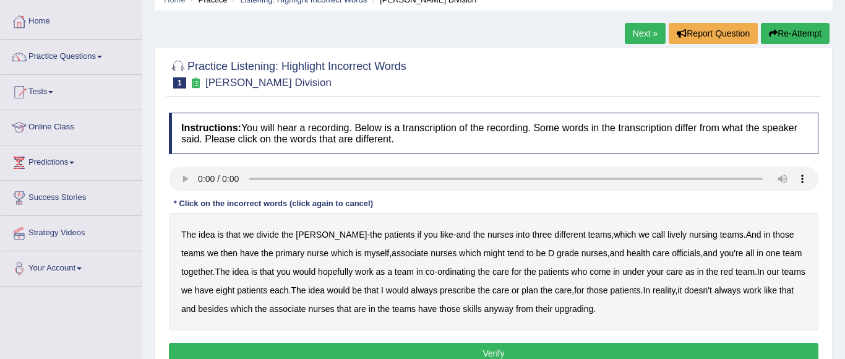
scroll to position [62, 0]
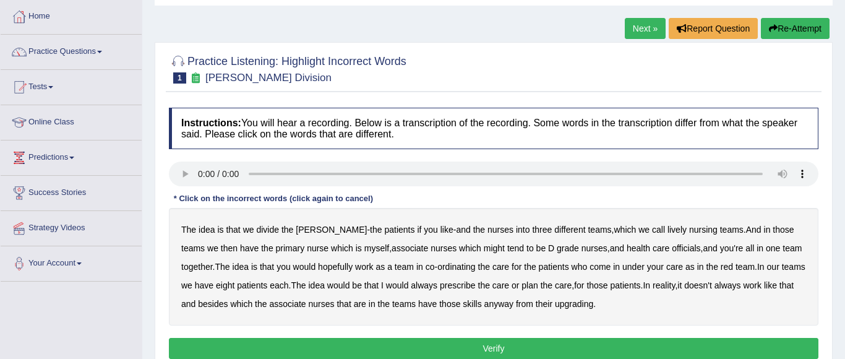
click at [211, 231] on b "idea" at bounding box center [206, 229] width 16 height 10
click at [667, 231] on b "lively" at bounding box center [676, 229] width 19 height 10
click at [391, 251] on b "associate" at bounding box center [409, 248] width 36 height 10
click at [671, 253] on b "officials" at bounding box center [685, 248] width 28 height 10
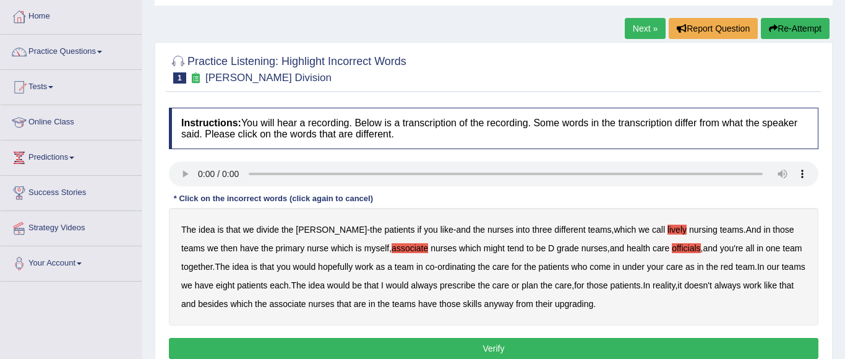
click at [437, 286] on b "always" at bounding box center [424, 285] width 27 height 10
click at [305, 307] on b "associate" at bounding box center [287, 304] width 36 height 10
click at [593, 309] on b "upgrading" at bounding box center [574, 304] width 38 height 10
click at [83, 62] on link "Practice Questions" at bounding box center [71, 50] width 141 height 31
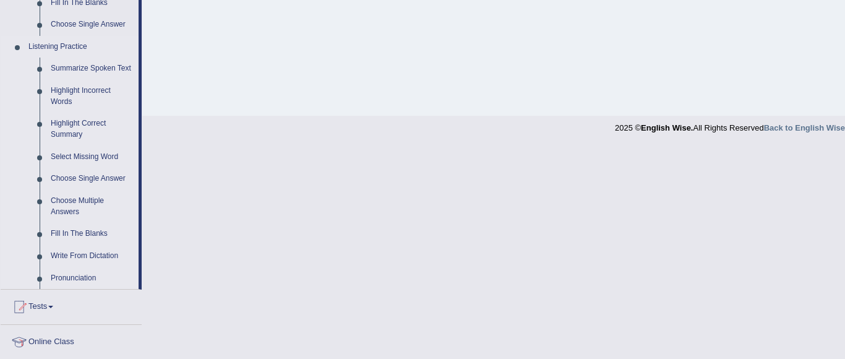
scroll to position [502, 0]
click at [72, 136] on link "Highlight Correct Summary" at bounding box center [91, 129] width 93 height 33
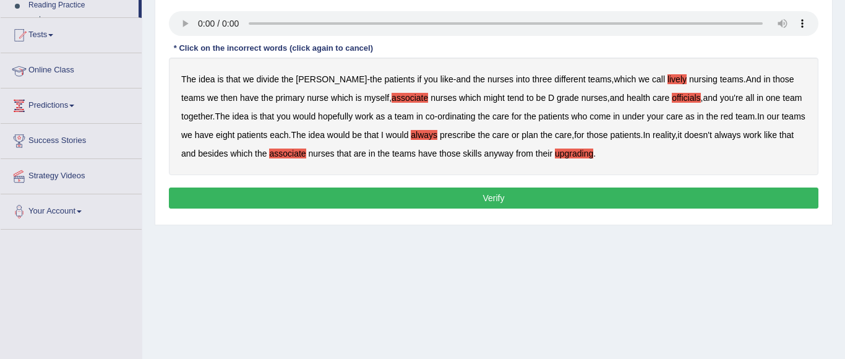
scroll to position [198, 0]
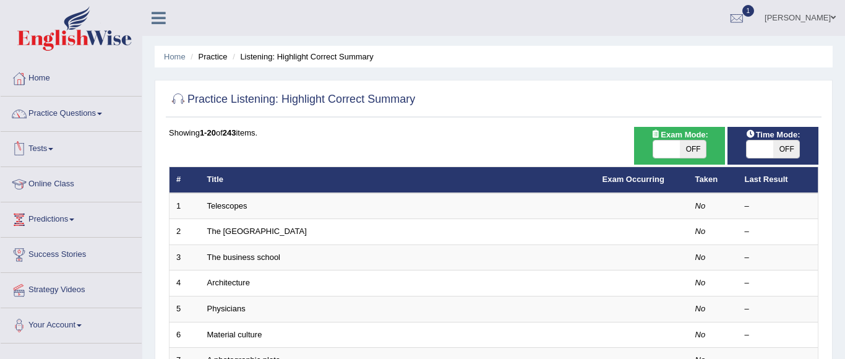
click at [226, 207] on link "Telescopes" at bounding box center [227, 205] width 40 height 9
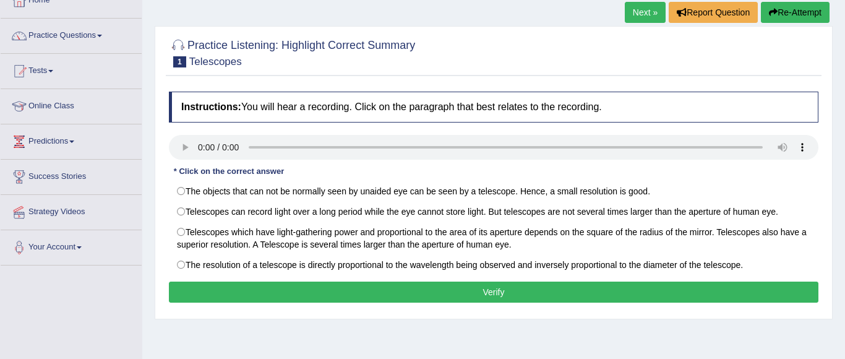
scroll to position [86, 0]
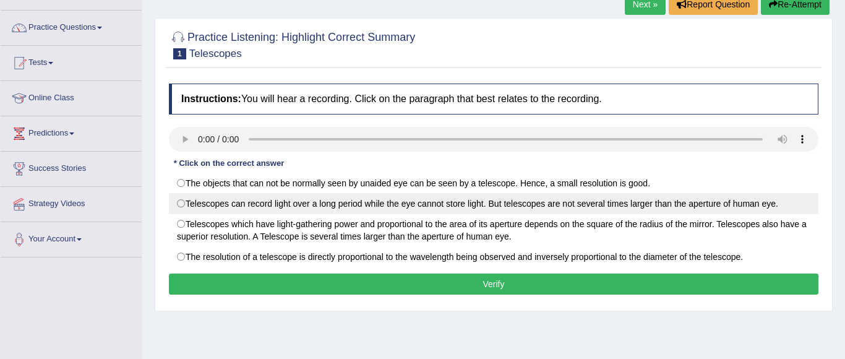
click at [190, 201] on label "Telescopes can record light over a long period while the eye cannot store light…" at bounding box center [493, 203] width 649 height 21
radio input "true"
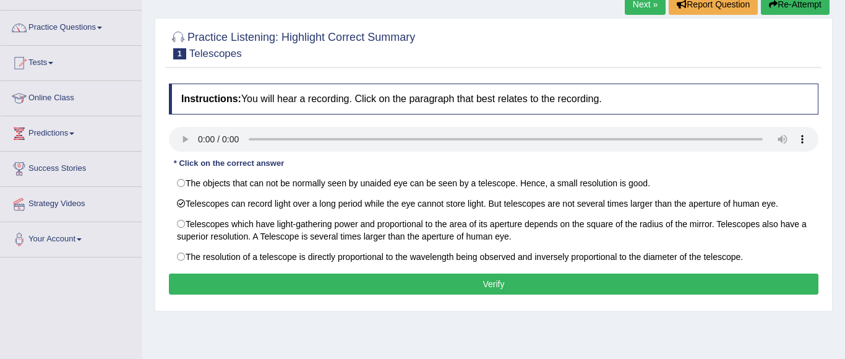
click at [264, 275] on button "Verify" at bounding box center [493, 283] width 649 height 21
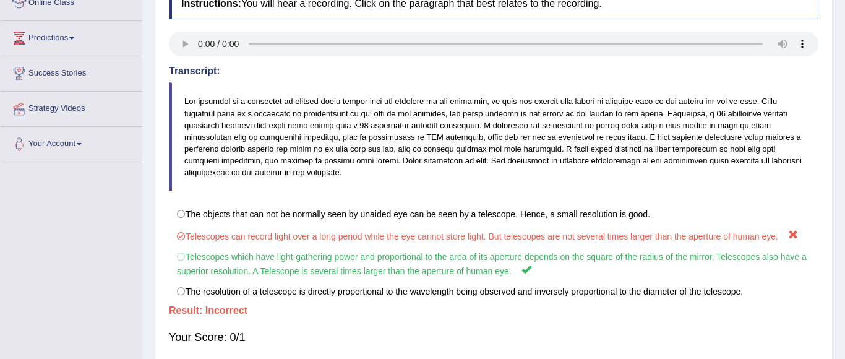
scroll to position [193, 0]
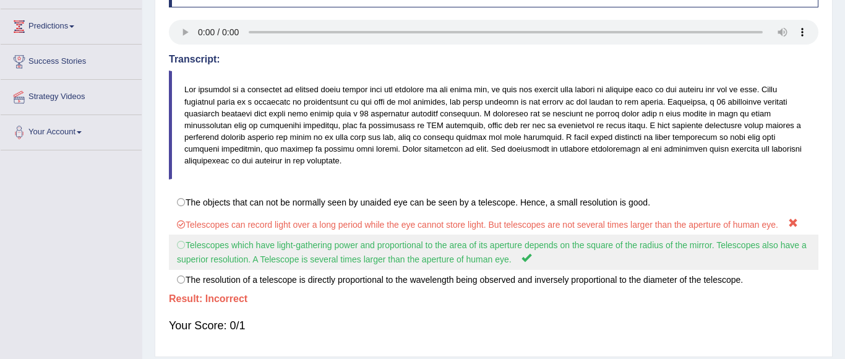
click at [186, 246] on label "Telescopes which have light-gathering power and proportional to the area of its…" at bounding box center [493, 251] width 649 height 35
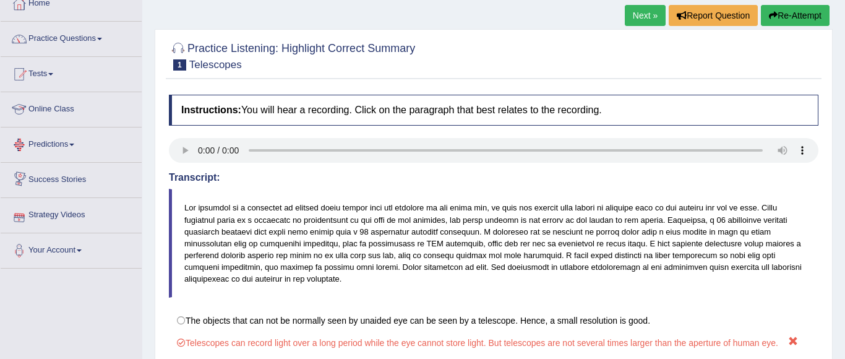
scroll to position [51, 0]
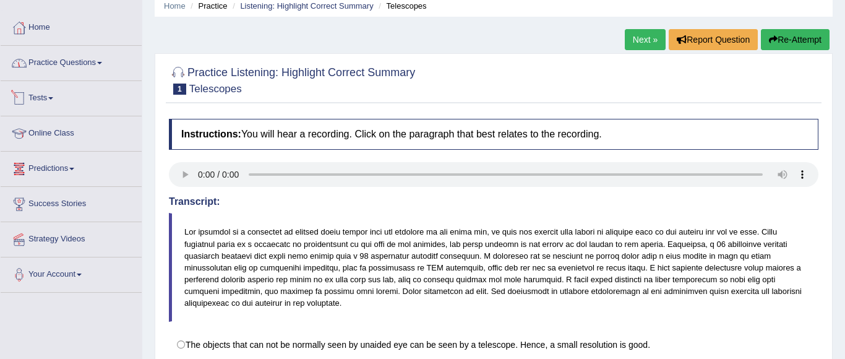
click at [93, 66] on link "Practice Questions" at bounding box center [71, 61] width 141 height 31
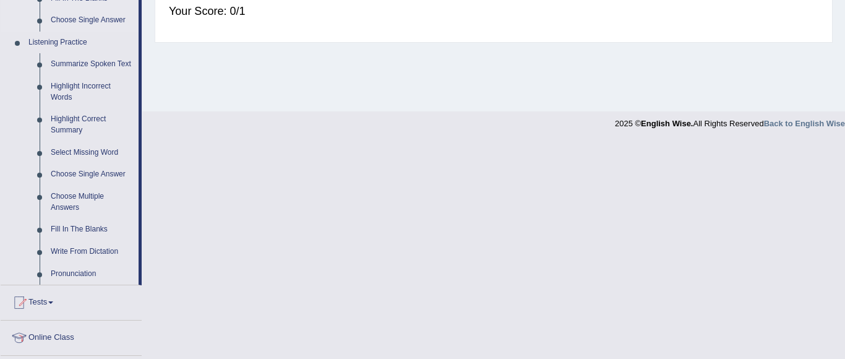
scroll to position [525, 0]
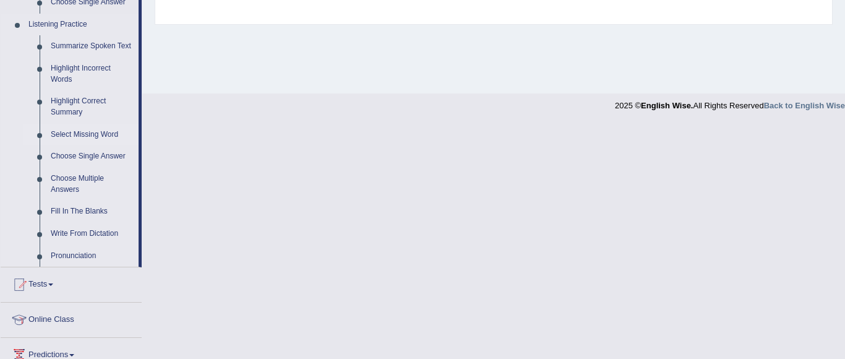
click at [75, 146] on link "Select Missing Word" at bounding box center [91, 135] width 93 height 22
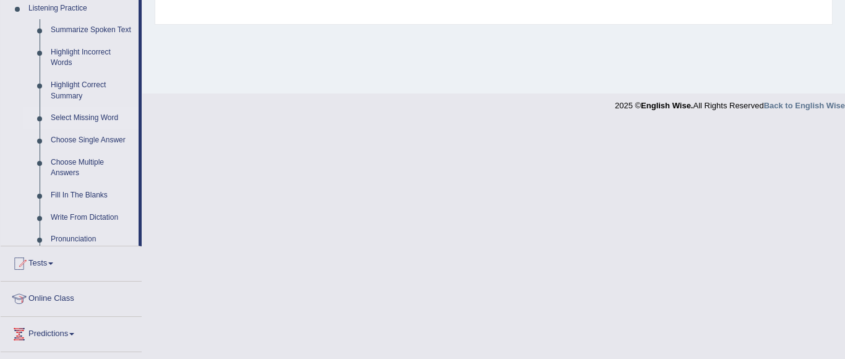
scroll to position [291, 0]
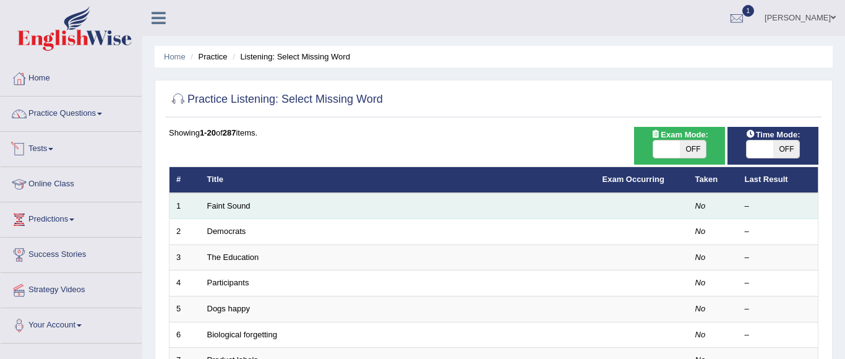
click at [247, 210] on td "Faint Sound" at bounding box center [397, 206] width 395 height 26
click at [239, 207] on link "Faint Sound" at bounding box center [228, 205] width 43 height 9
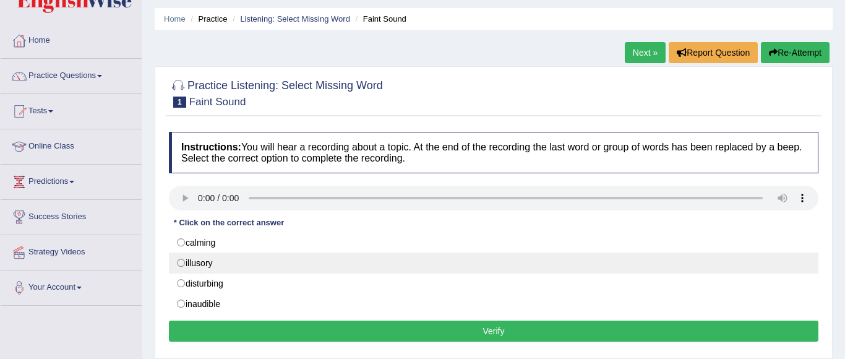
scroll to position [47, 0]
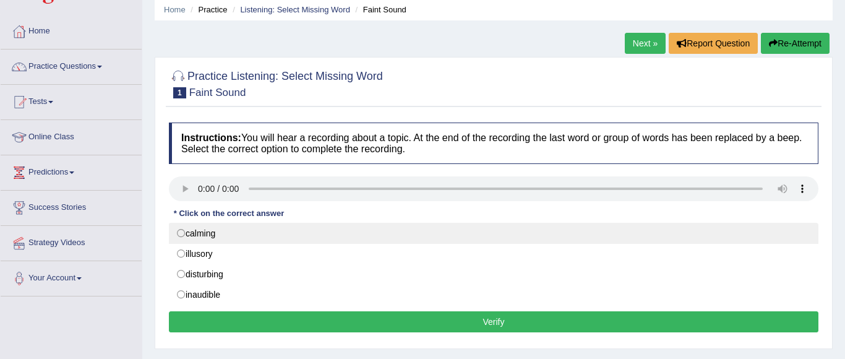
click at [181, 232] on label "calming" at bounding box center [493, 233] width 649 height 21
radio input "true"
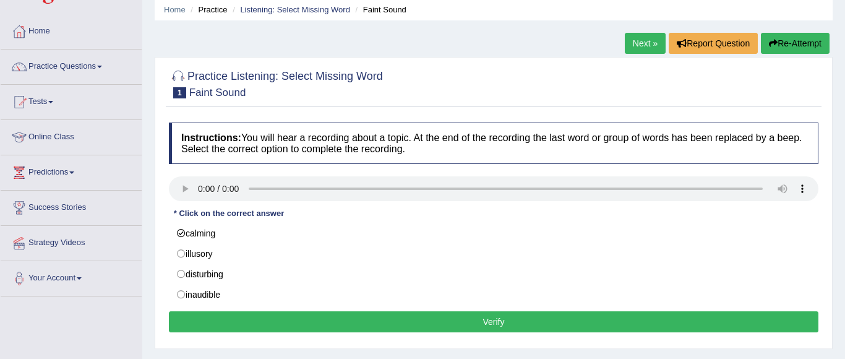
click at [246, 323] on button "Verify" at bounding box center [493, 321] width 649 height 21
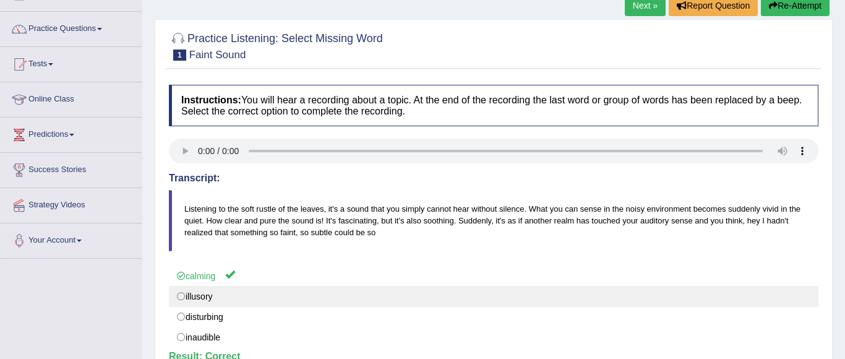
scroll to position [71, 0]
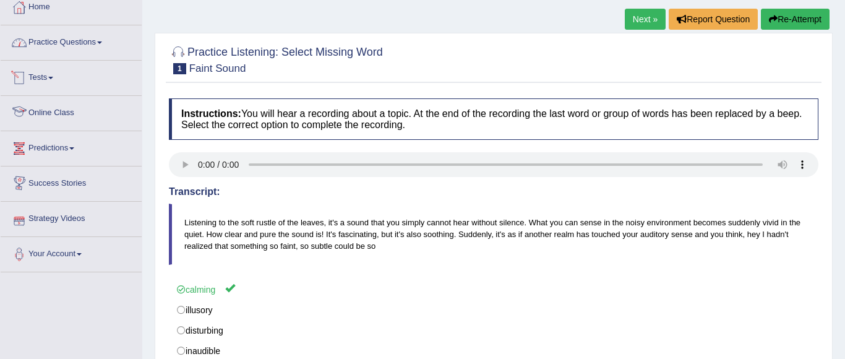
click at [79, 48] on link "Practice Questions" at bounding box center [71, 40] width 141 height 31
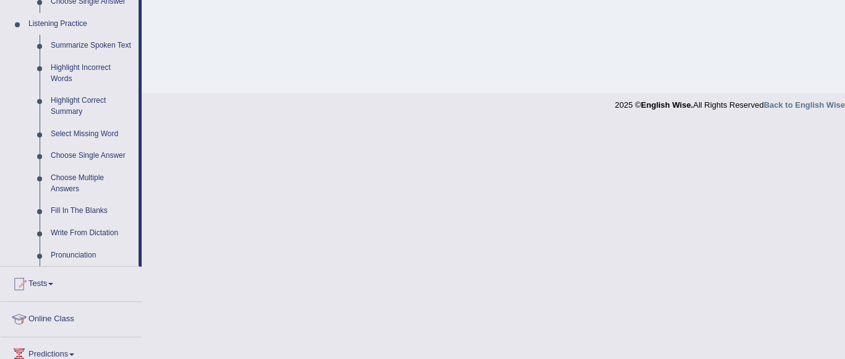
scroll to position [534, 0]
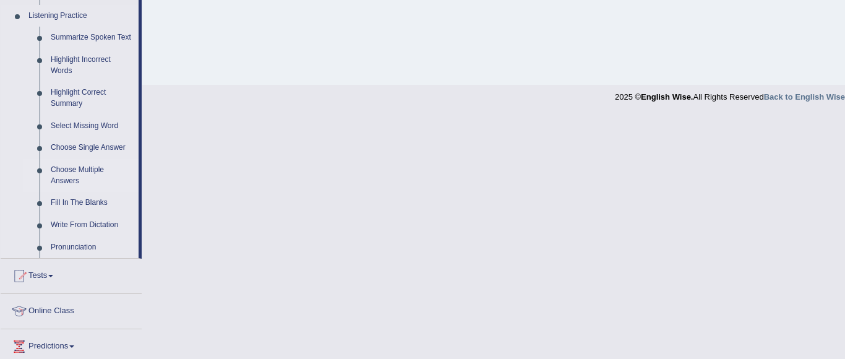
click at [72, 192] on link "Choose Multiple Answers" at bounding box center [91, 175] width 93 height 33
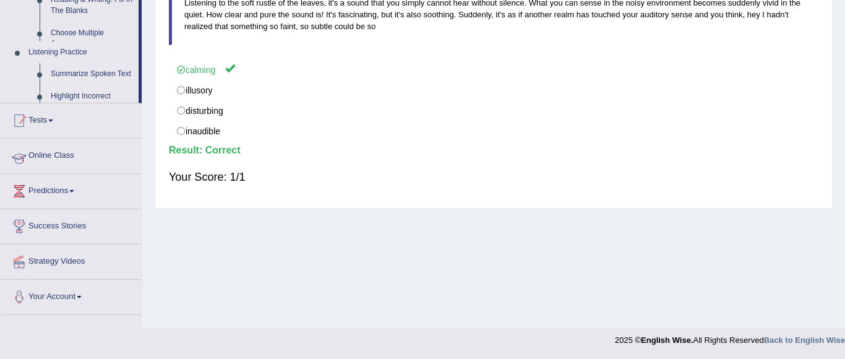
scroll to position [156, 0]
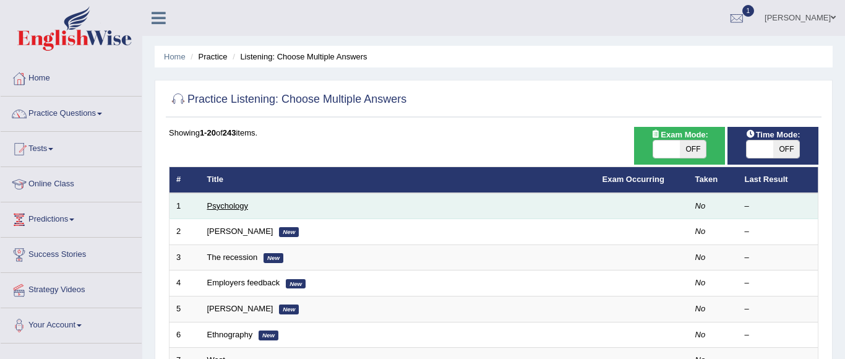
click at [234, 209] on link "Psychology" at bounding box center [227, 205] width 41 height 9
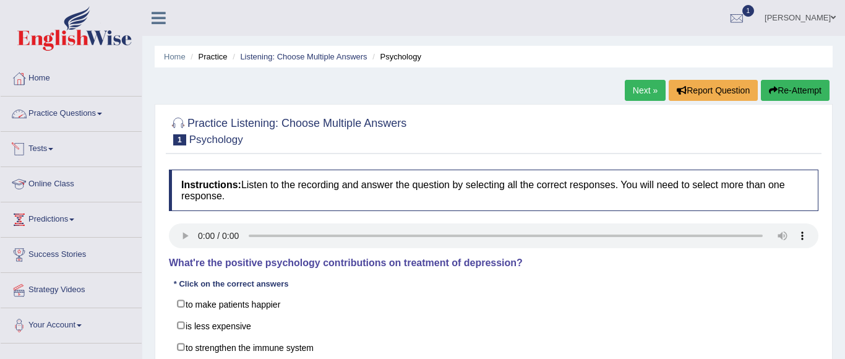
click at [87, 122] on link "Practice Questions" at bounding box center [71, 111] width 141 height 31
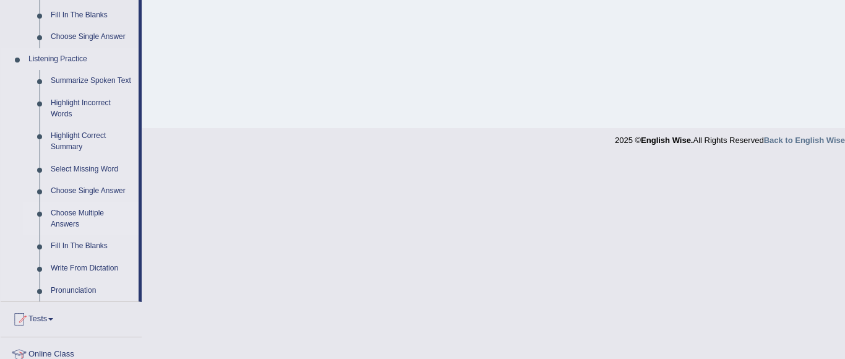
scroll to position [494, 0]
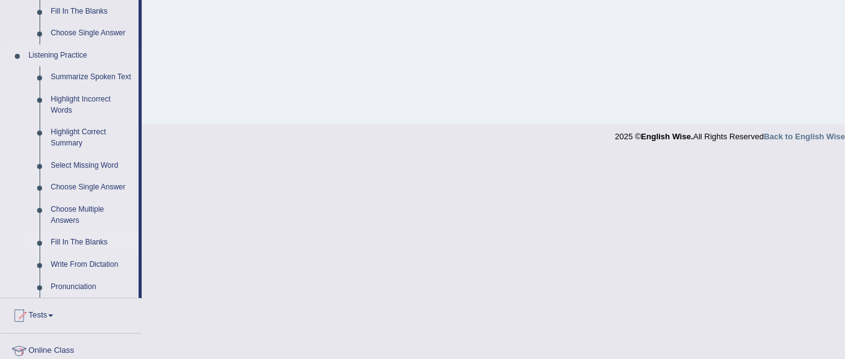
click at [86, 254] on link "Fill In The Blanks" at bounding box center [91, 242] width 93 height 22
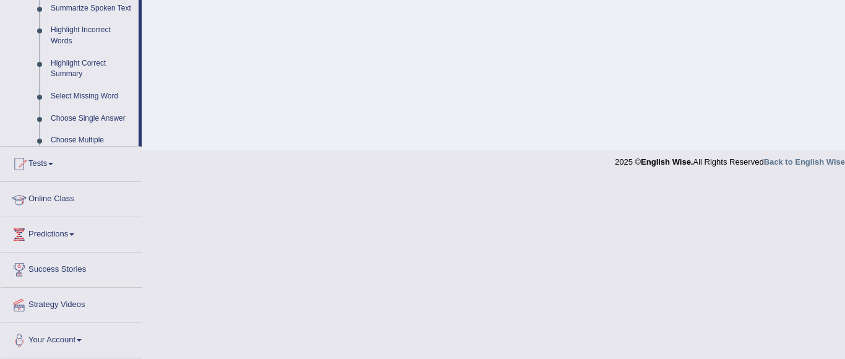
scroll to position [355, 0]
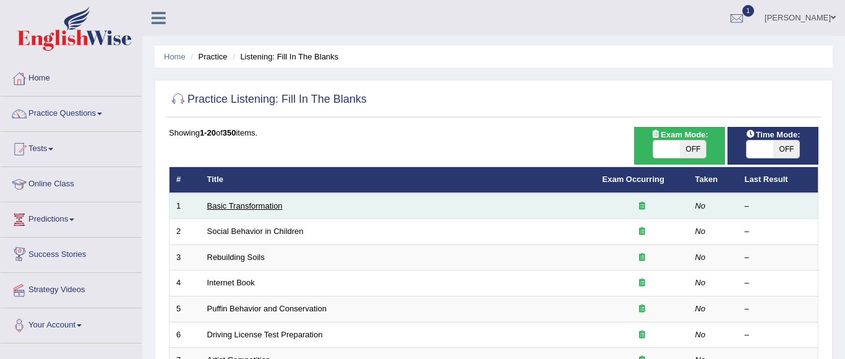
click at [249, 207] on link "Basic Transformation" at bounding box center [244, 205] width 75 height 9
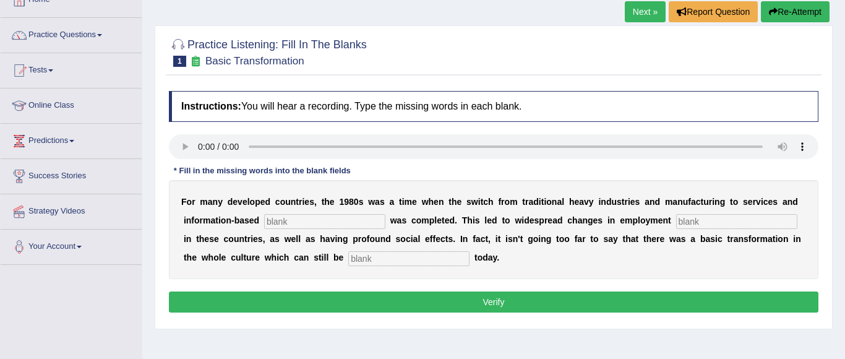
scroll to position [86, 0]
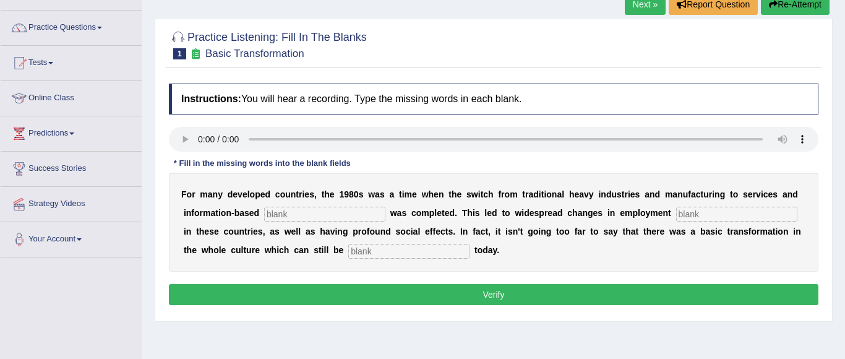
click at [301, 215] on input "text" at bounding box center [324, 214] width 121 height 15
click at [362, 250] on input "text" at bounding box center [408, 251] width 121 height 15
click at [333, 215] on input "text" at bounding box center [324, 214] width 121 height 15
click at [279, 221] on input "text" at bounding box center [324, 214] width 121 height 15
type input "dental"
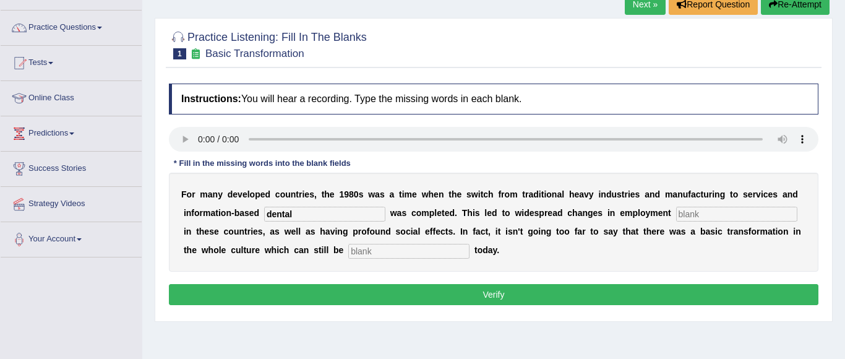
click at [719, 218] on input "text" at bounding box center [736, 214] width 121 height 15
type input "patterns"
click at [445, 251] on input "text" at bounding box center [408, 251] width 121 height 15
type input "a"
type input "observed"
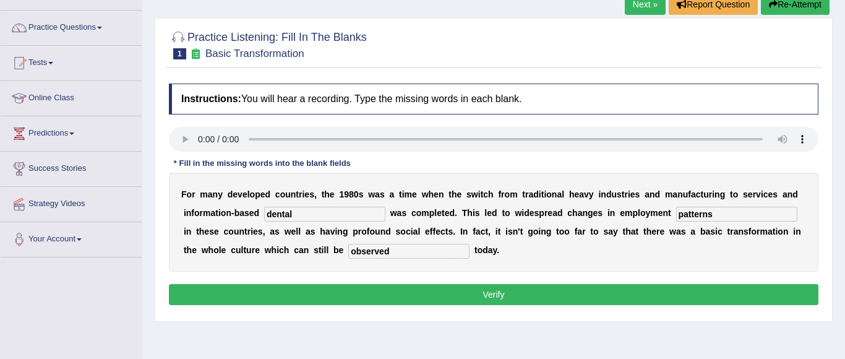
click at [365, 294] on button "Verify" at bounding box center [493, 294] width 649 height 21
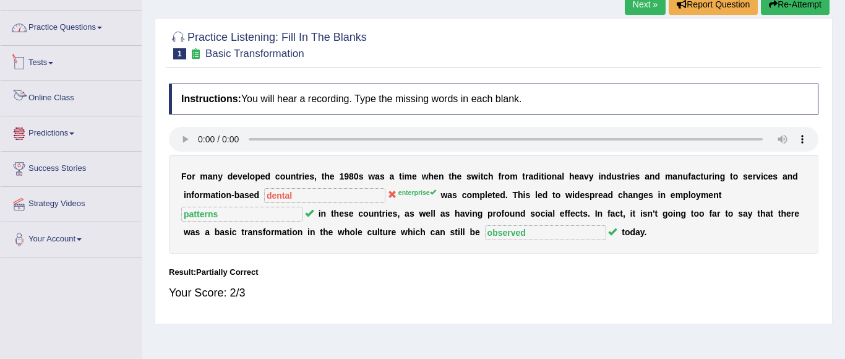
click at [102, 27] on span at bounding box center [99, 28] width 5 height 2
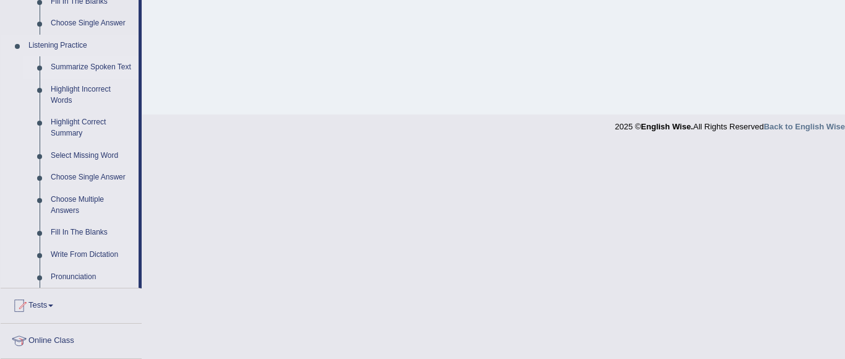
scroll to position [568, 0]
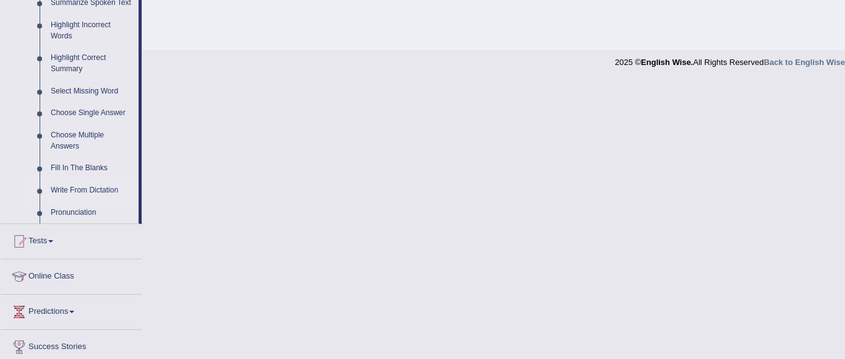
click at [87, 202] on link "Write From Dictation" at bounding box center [91, 190] width 93 height 22
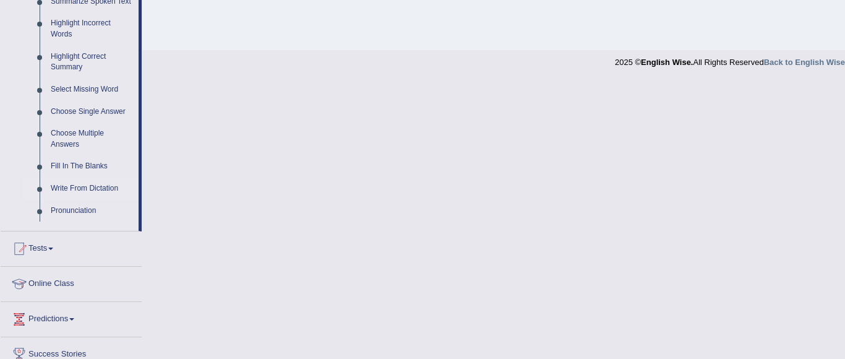
scroll to position [291, 0]
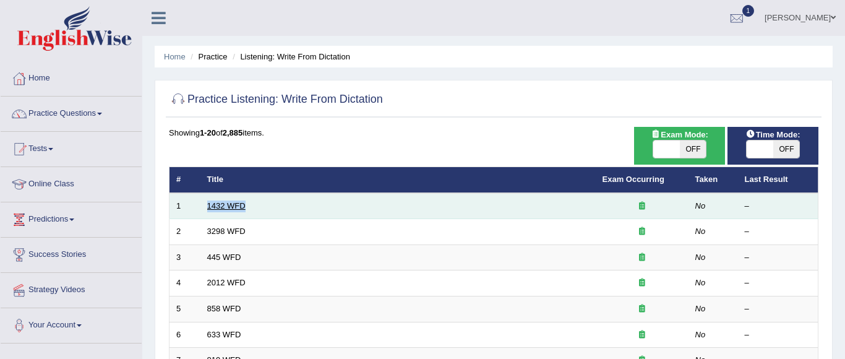
click at [232, 204] on link "1432 WFD" at bounding box center [226, 205] width 38 height 9
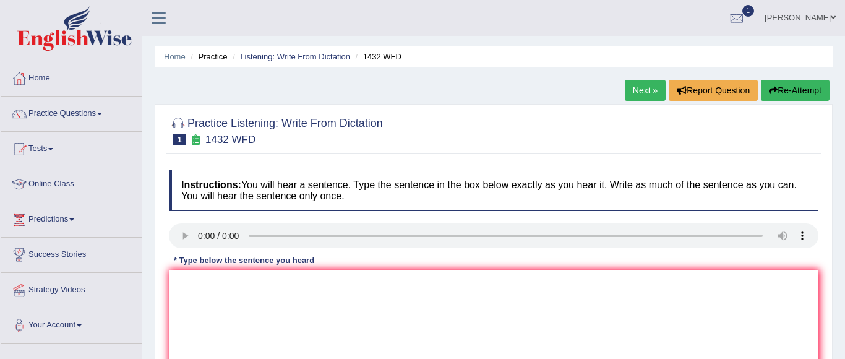
click at [316, 315] on textarea at bounding box center [493, 330] width 649 height 120
click at [223, 315] on textarea at bounding box center [493, 330] width 649 height 120
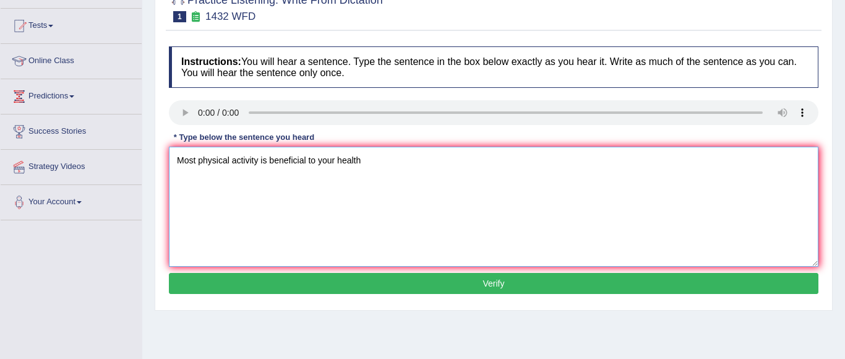
scroll to position [125, 0]
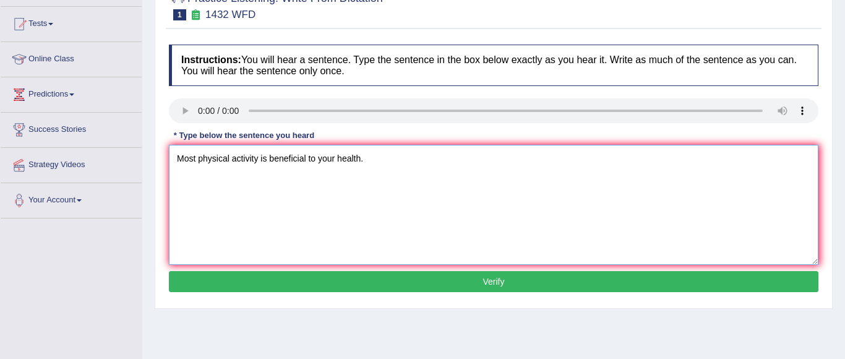
click at [197, 162] on textarea "Most physical activity is beneficial to your health." at bounding box center [493, 205] width 649 height 120
click at [284, 161] on textarea "Most more physical activity is beneficial to your health." at bounding box center [493, 205] width 649 height 120
type textarea "Most more physical activity activities is beneficial to your health."
click at [296, 288] on button "Verify" at bounding box center [493, 281] width 649 height 21
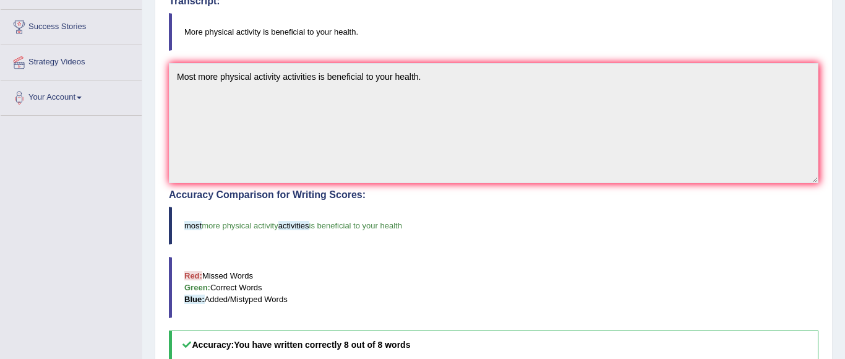
scroll to position [229, 0]
